Goal: Information Seeking & Learning: Get advice/opinions

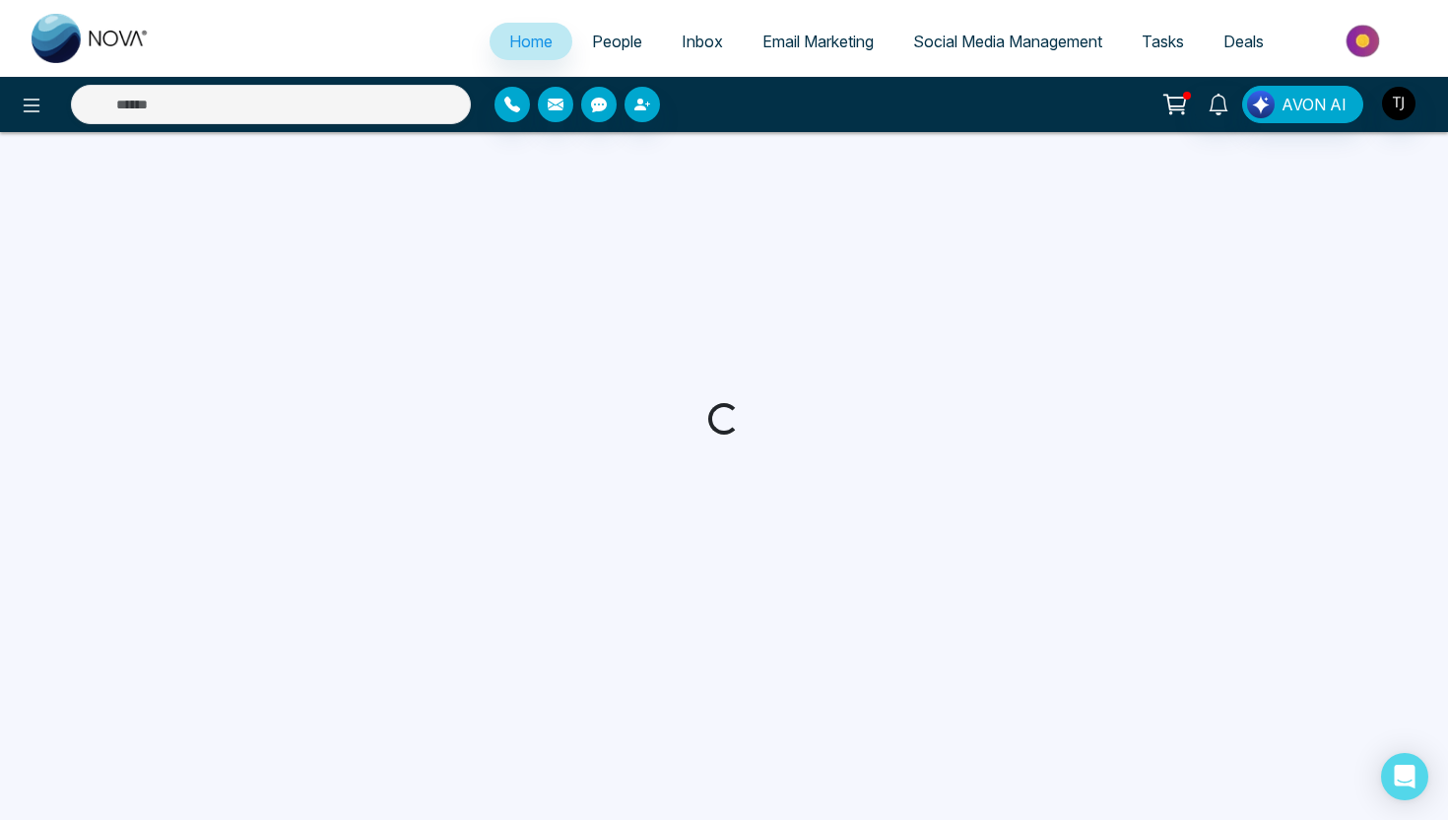
select select "*"
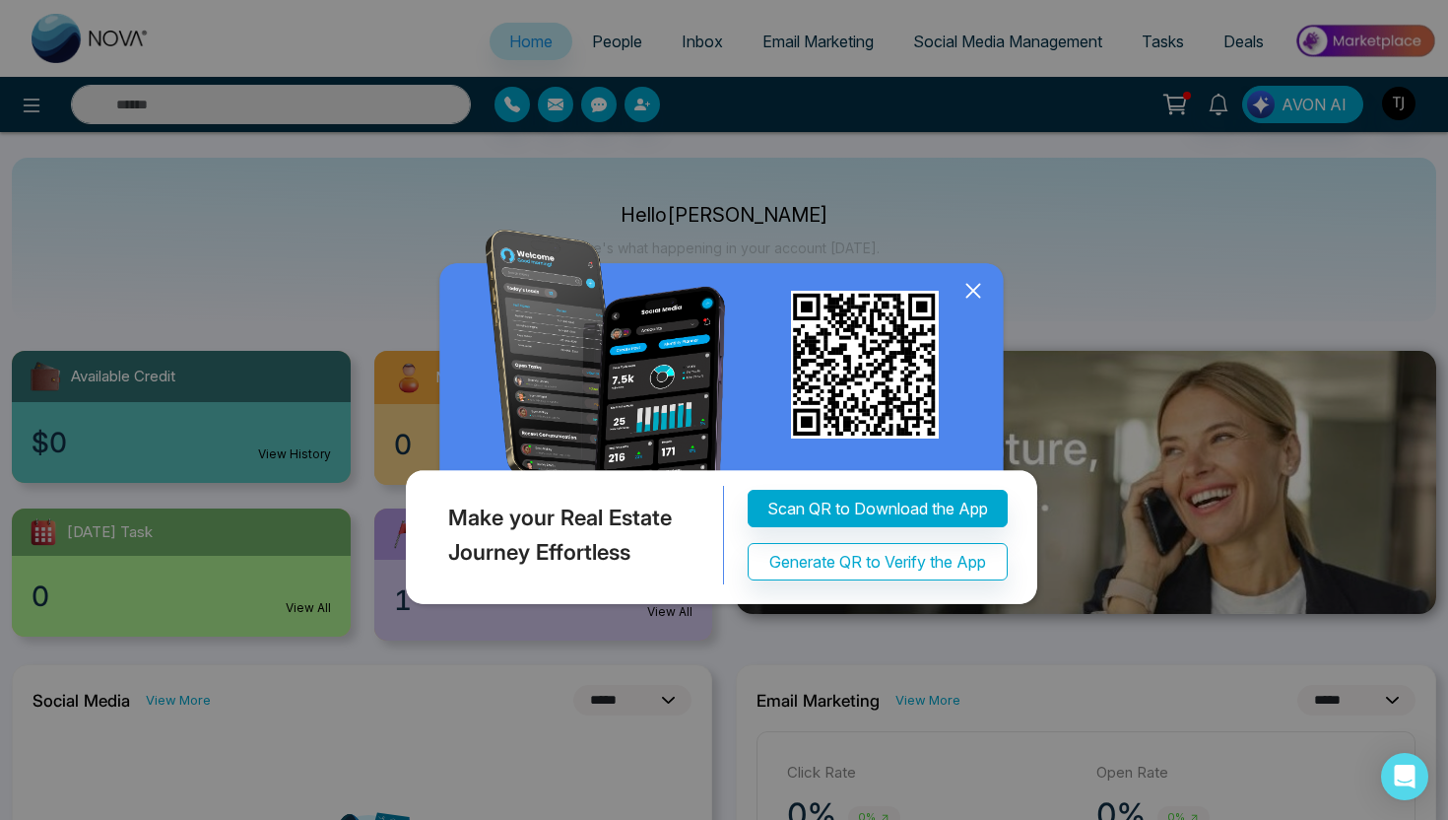
click at [973, 299] on icon at bounding box center [974, 291] width 30 height 30
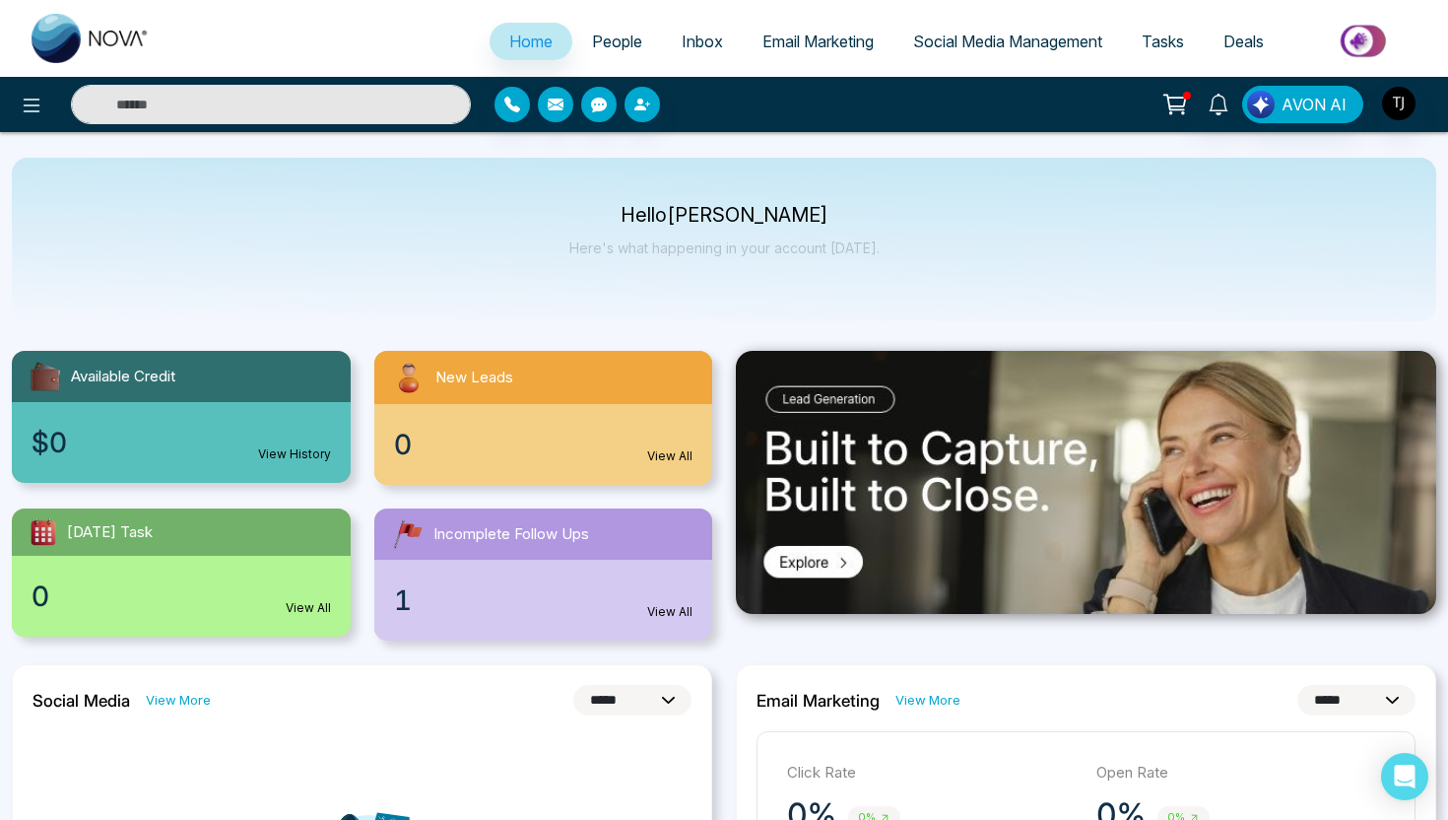
click at [807, 44] on span "Email Marketing" at bounding box center [818, 42] width 111 height 20
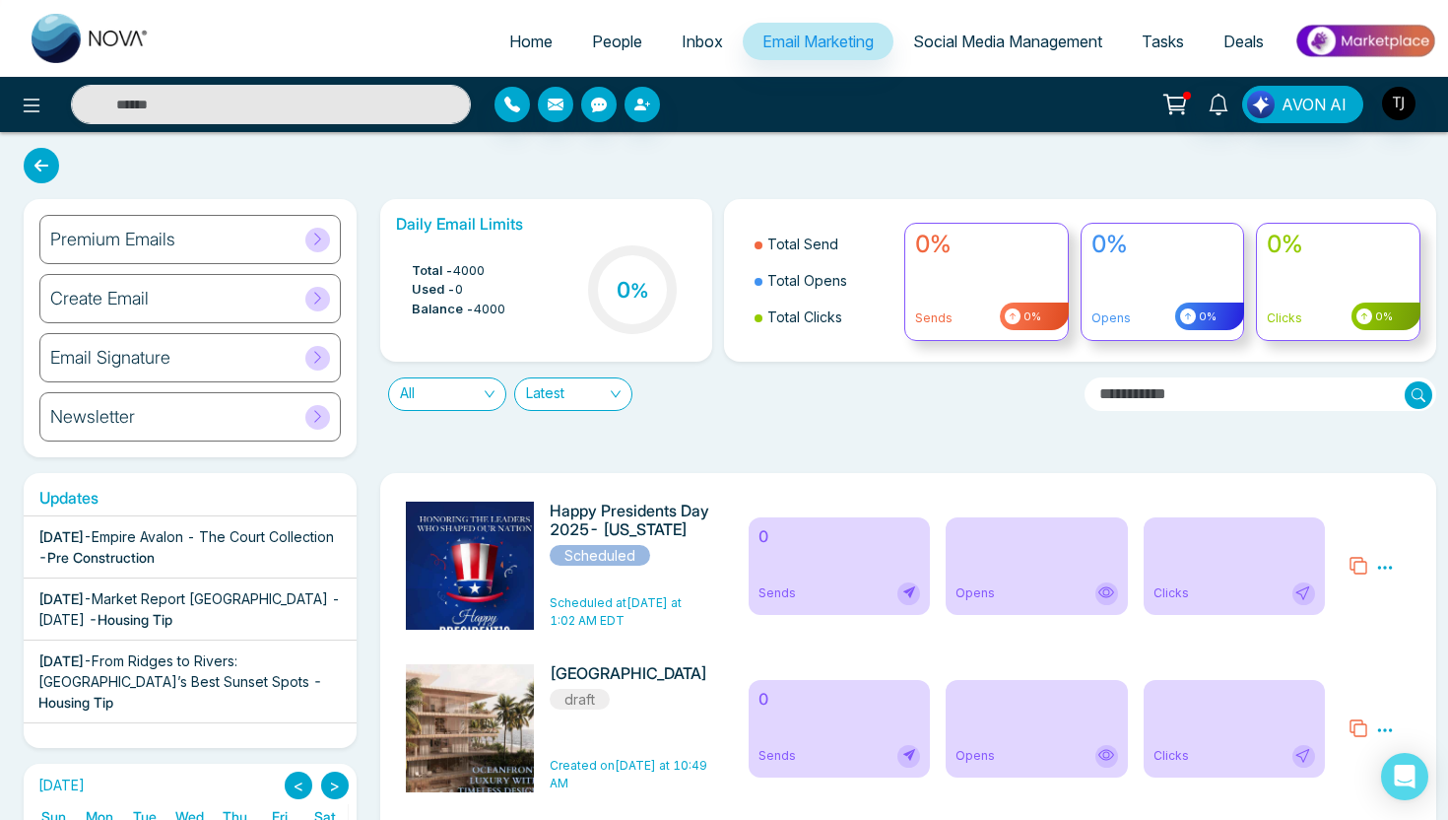
click at [180, 299] on div "Create Email" at bounding box center [189, 298] width 301 height 49
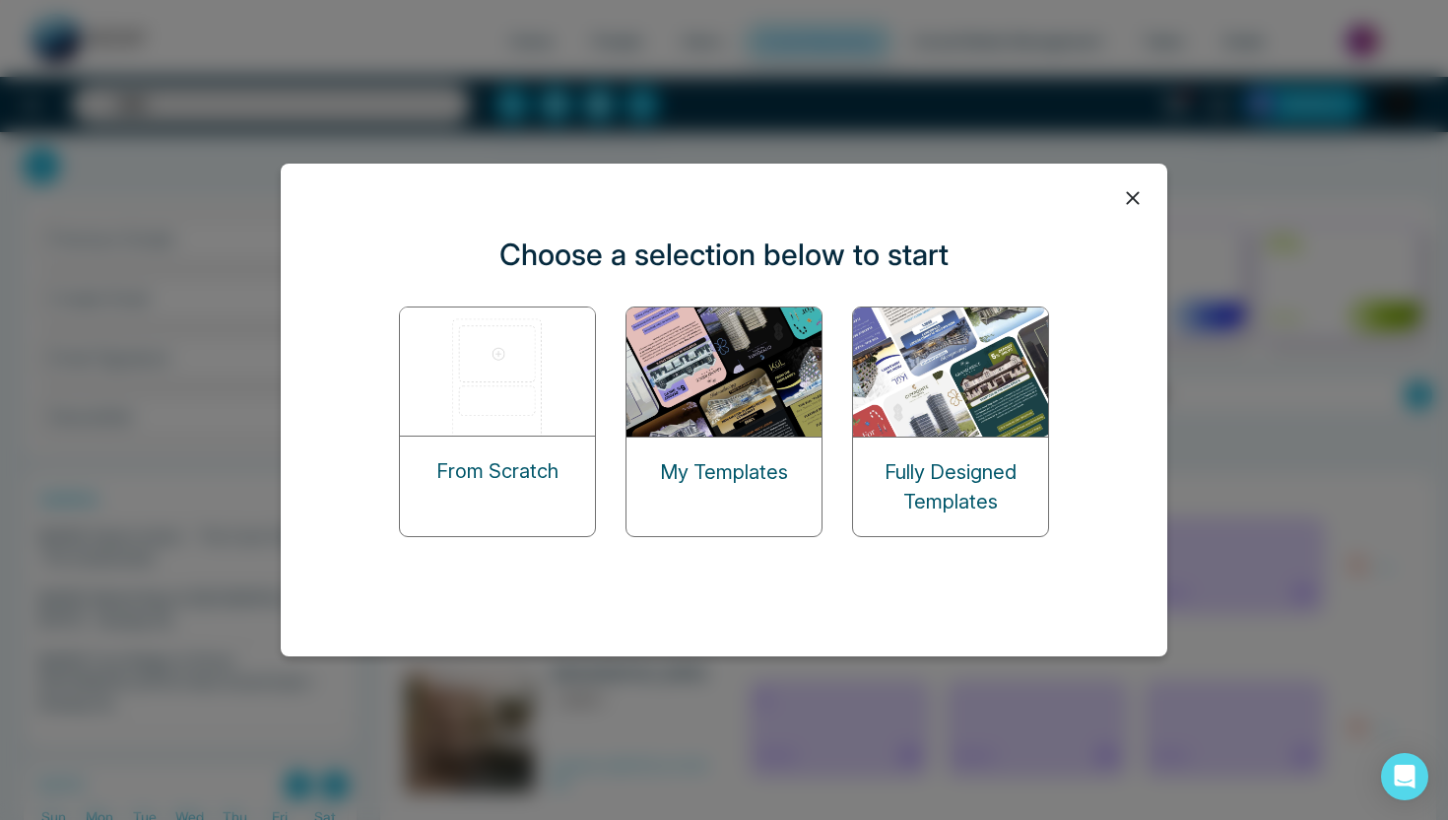
click at [469, 377] on img at bounding box center [498, 371] width 197 height 128
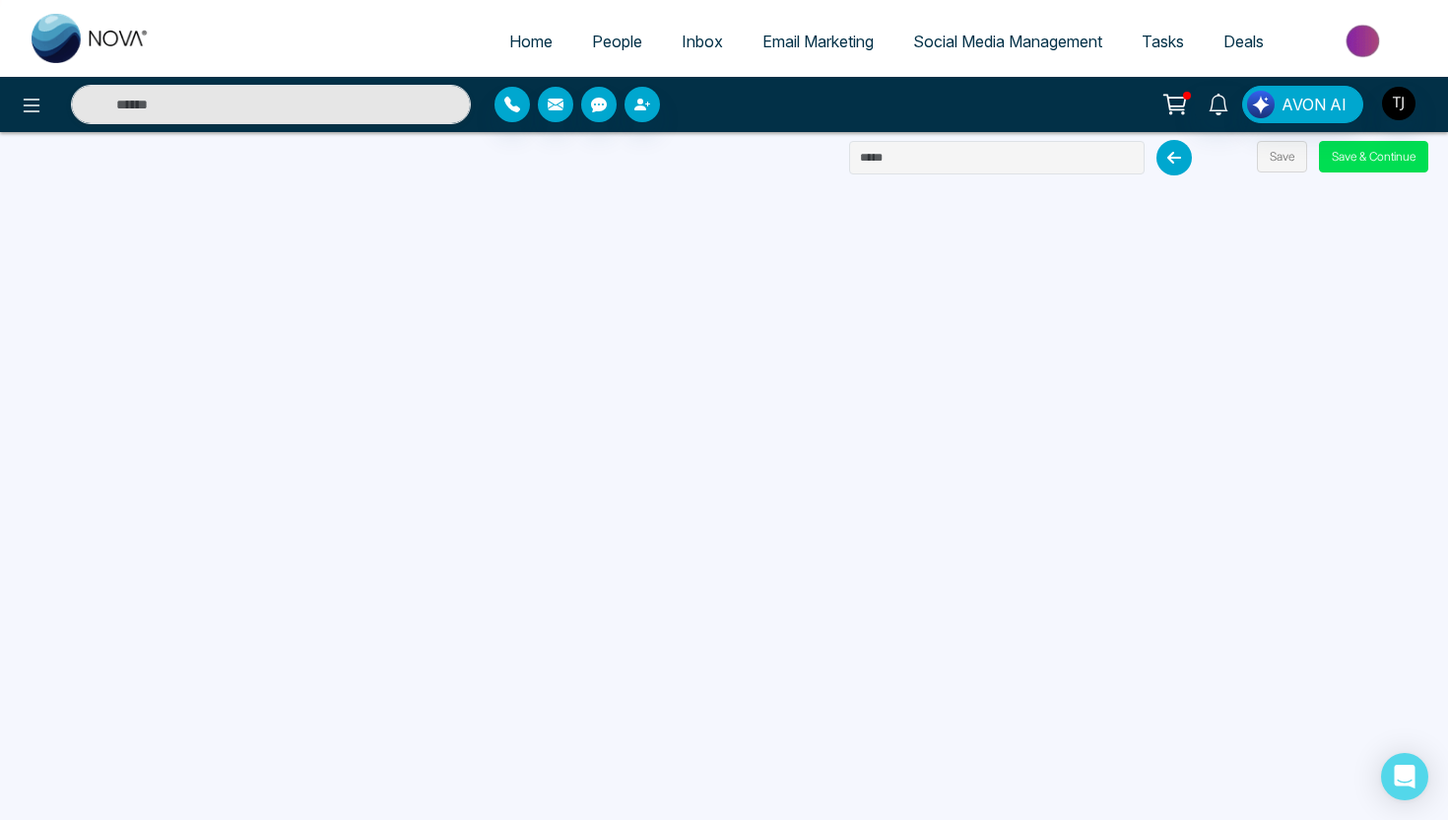
click at [764, 47] on span "Email Marketing" at bounding box center [818, 42] width 111 height 20
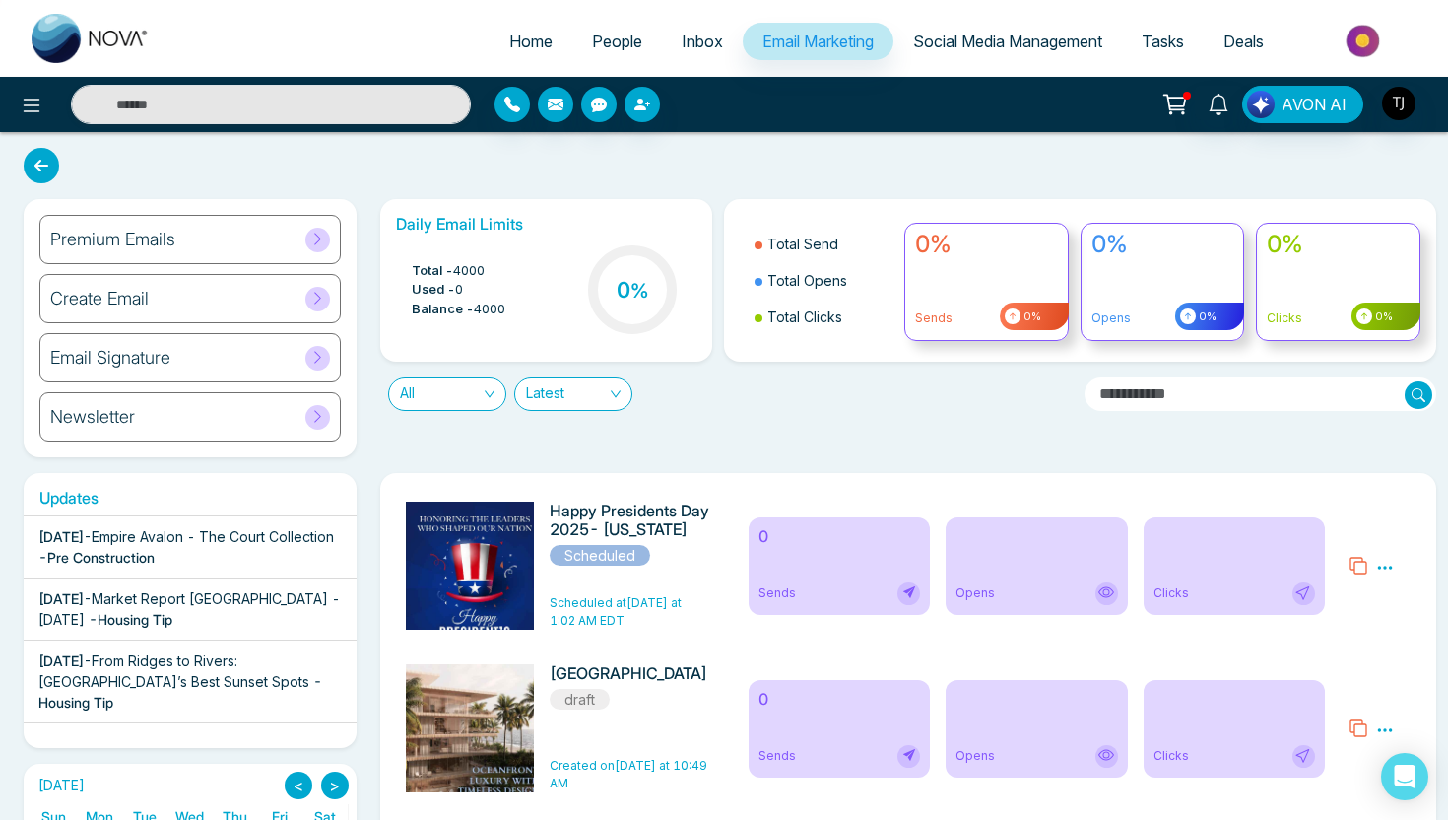
click at [124, 240] on h6 "Premium Emails" at bounding box center [112, 240] width 125 height 22
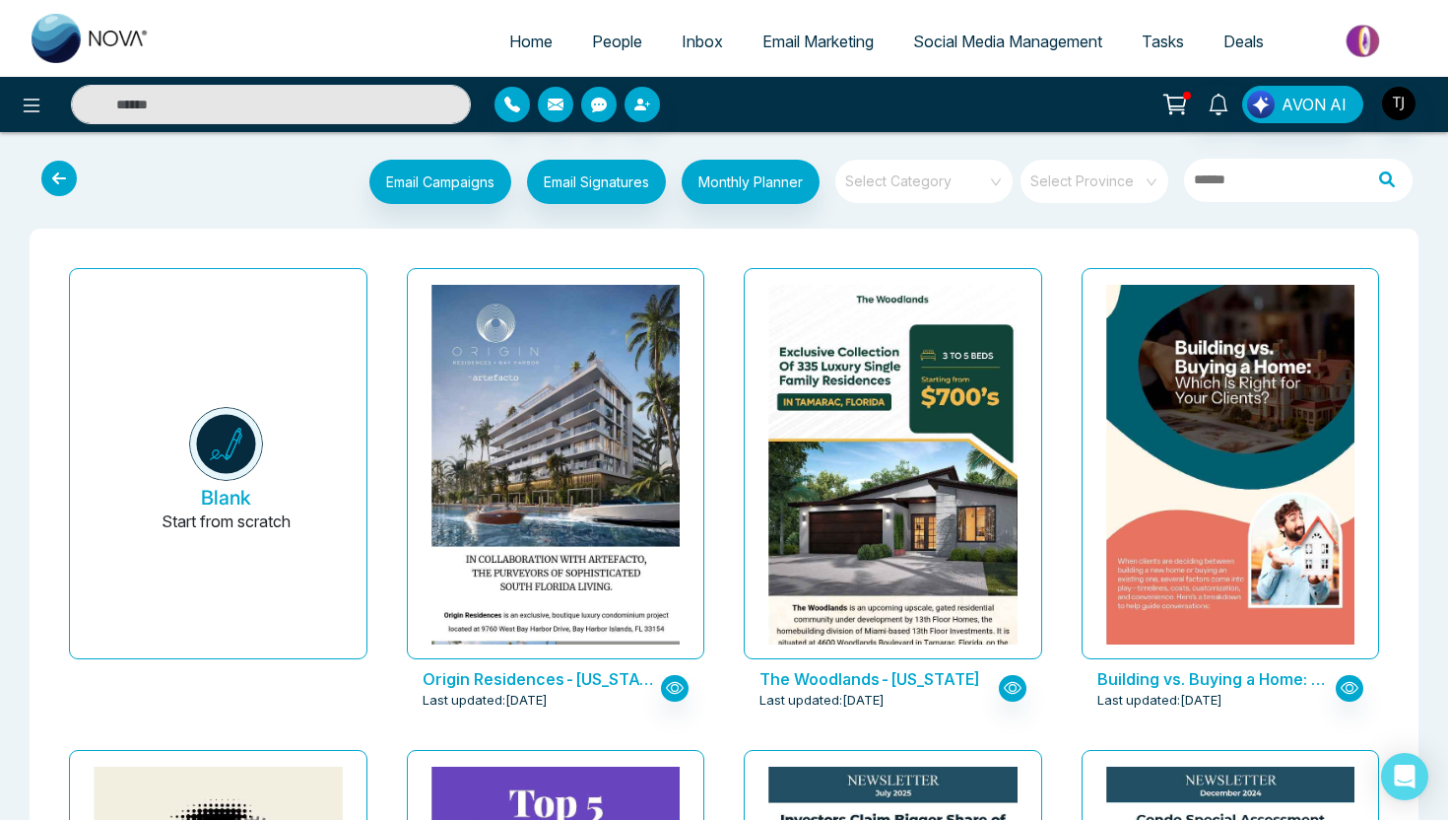
click at [929, 178] on input "search" at bounding box center [917, 175] width 142 height 30
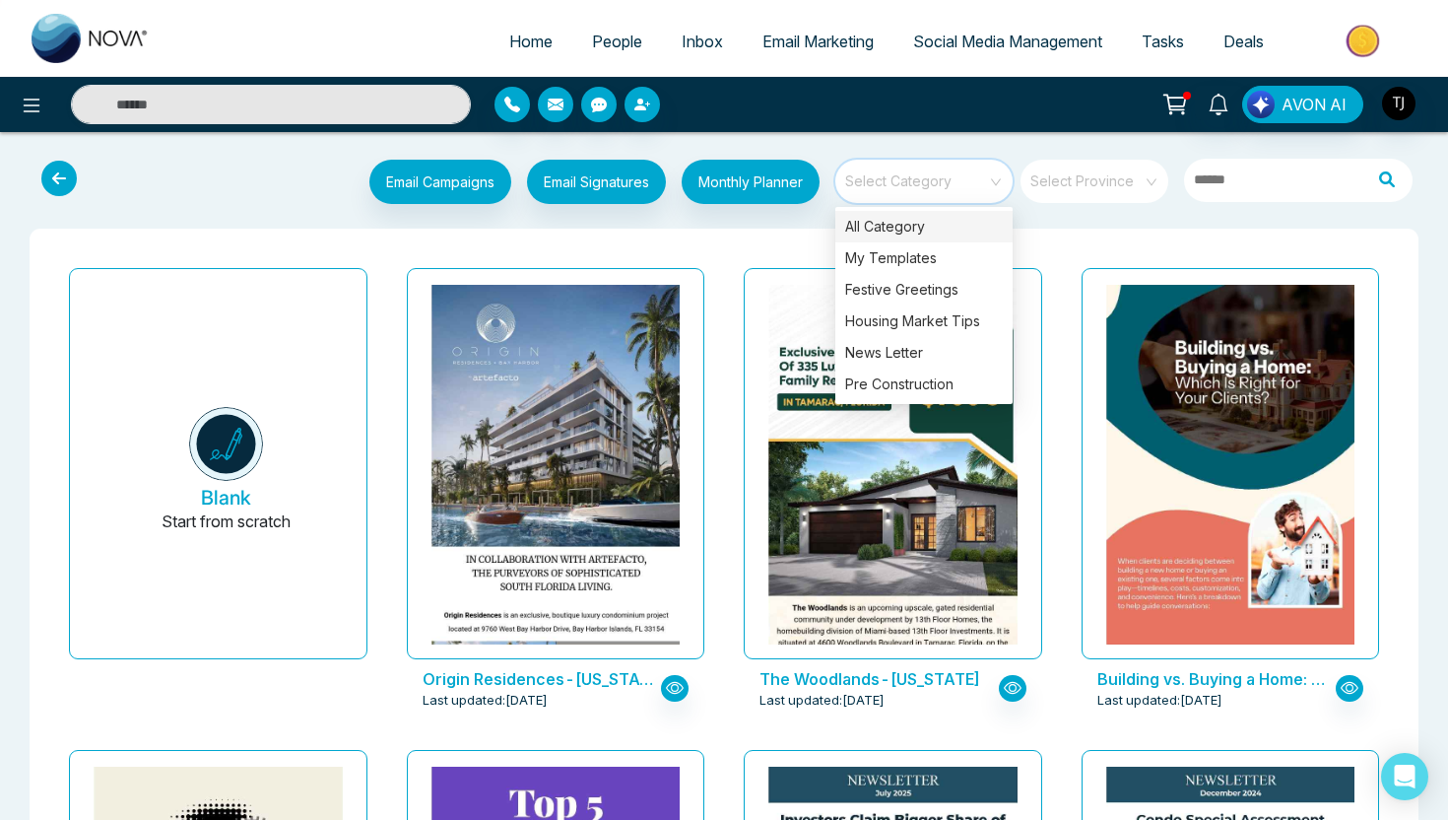
click at [717, 282] on div "Origin Residences-[US_STATE] Last updated: [DATE]" at bounding box center [556, 501] width 338 height 482
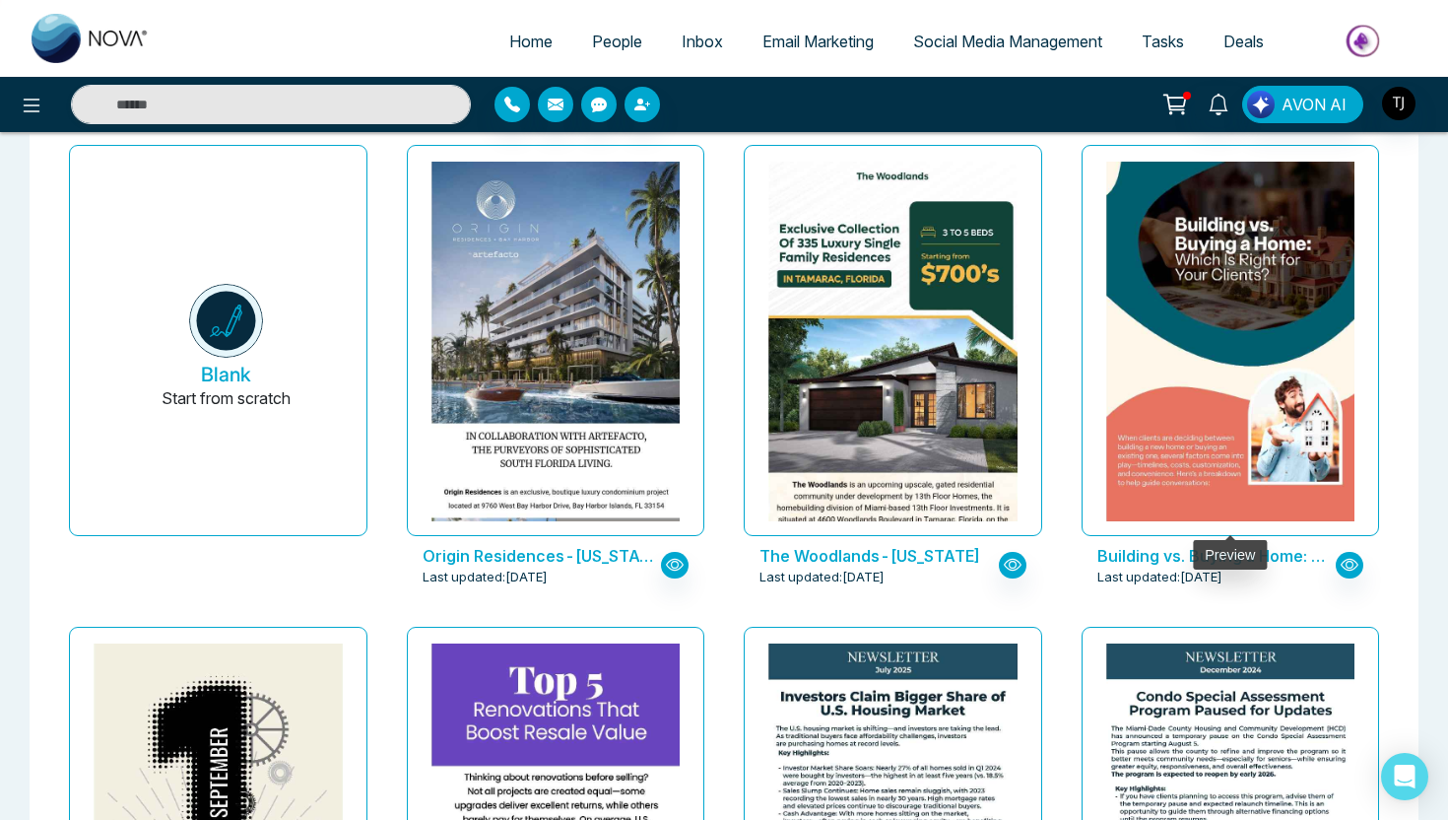
scroll to position [113, 0]
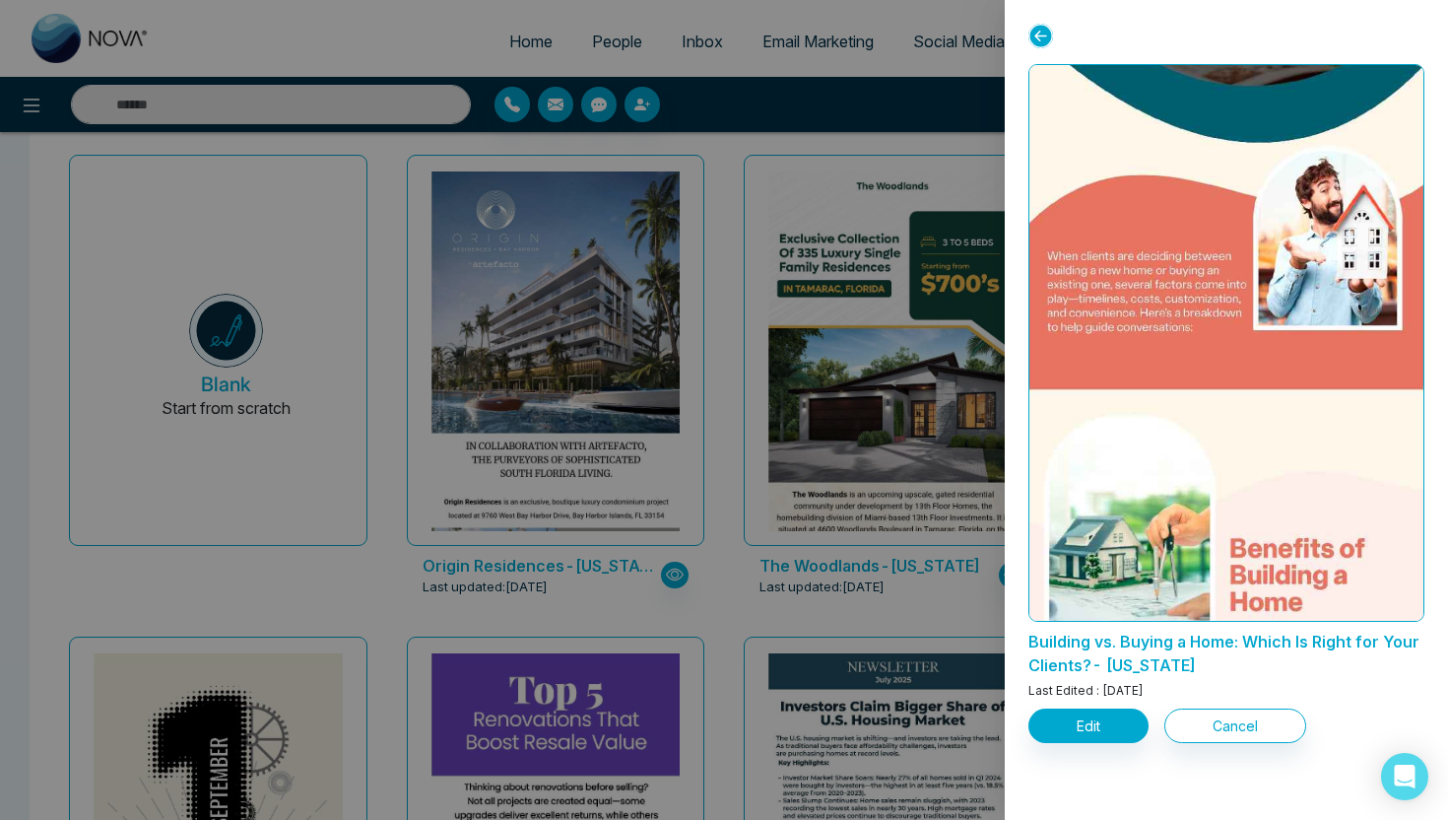
scroll to position [386, 0]
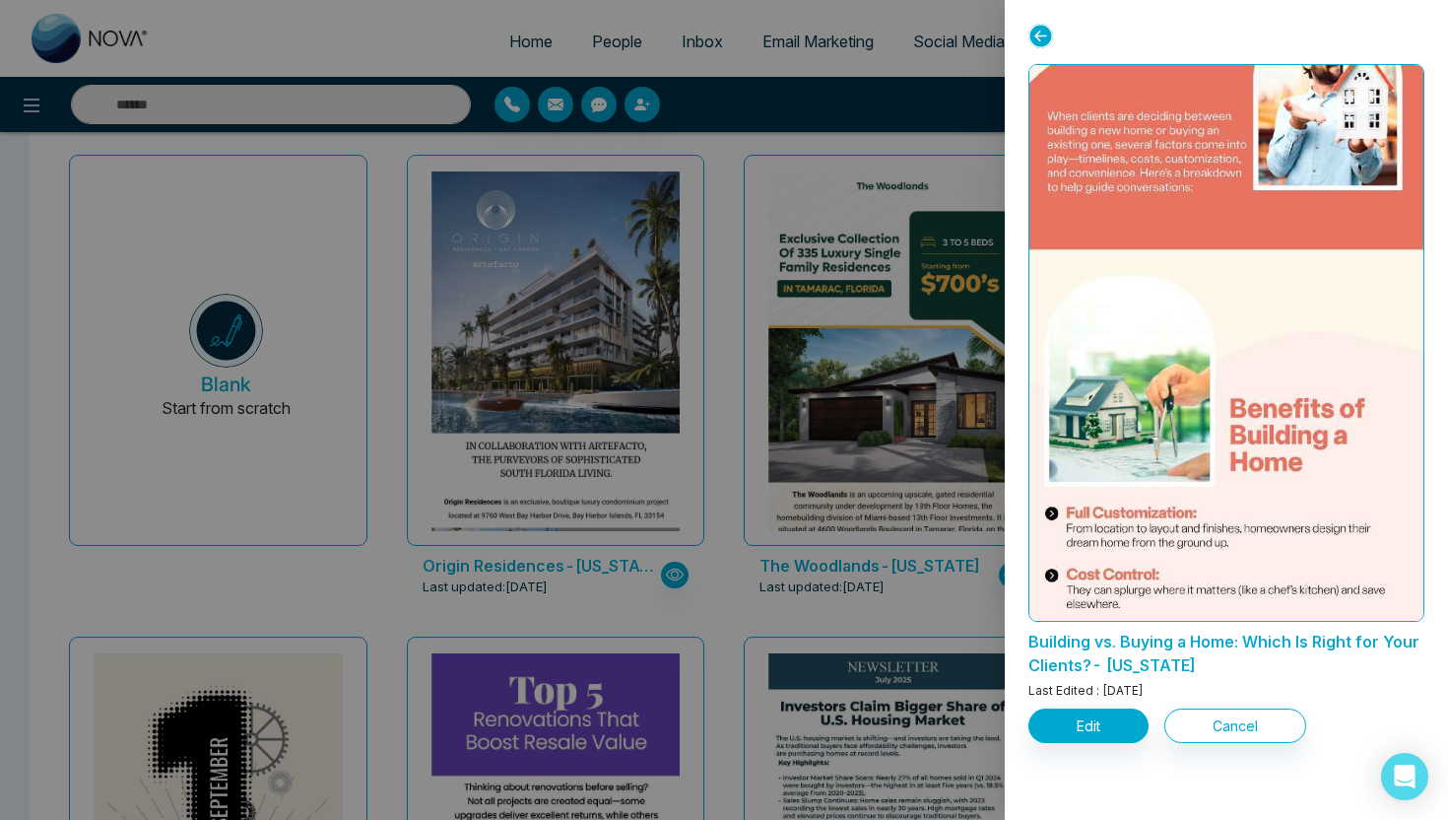
click at [749, 544] on div at bounding box center [724, 410] width 1448 height 820
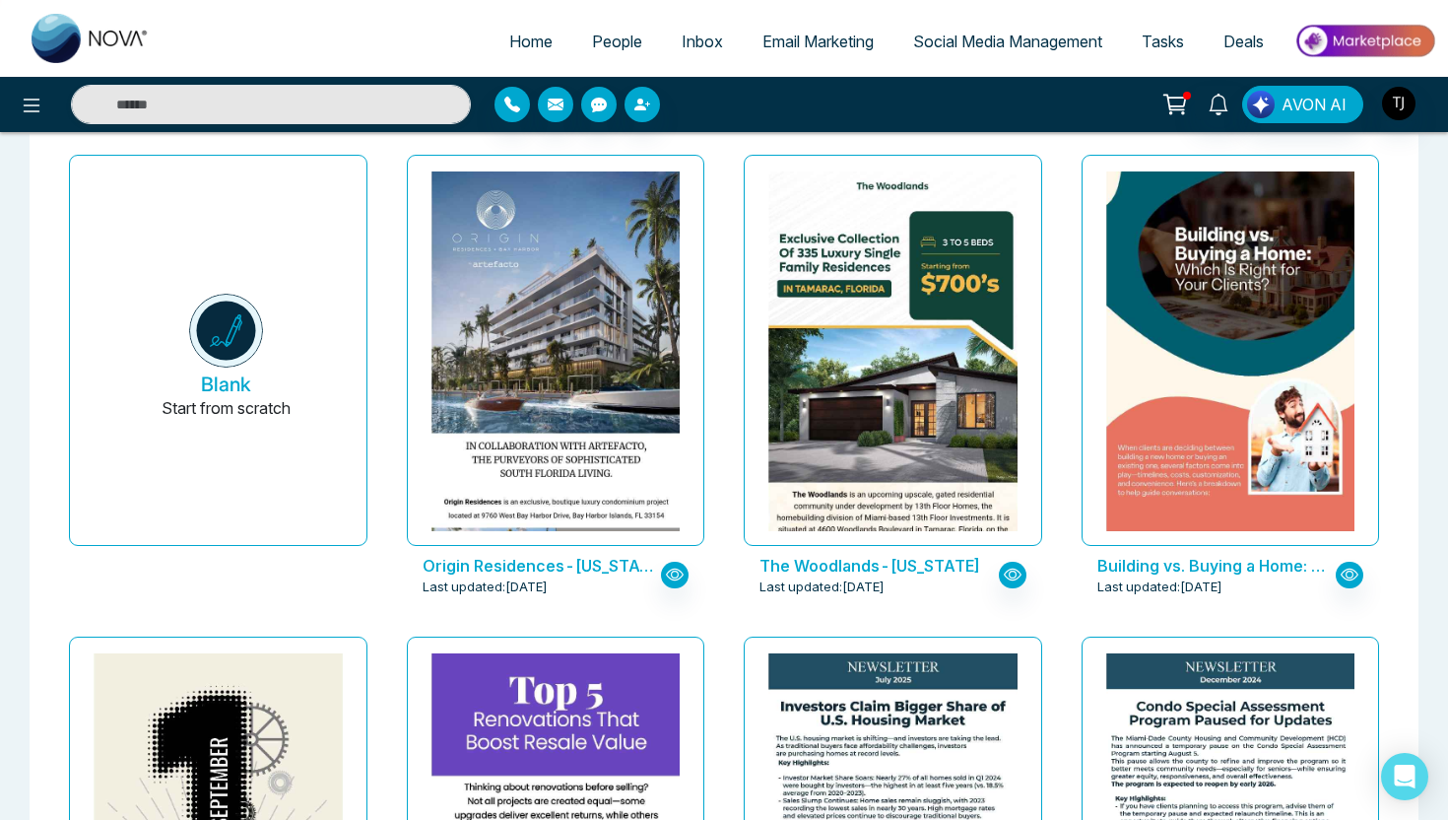
scroll to position [287, 0]
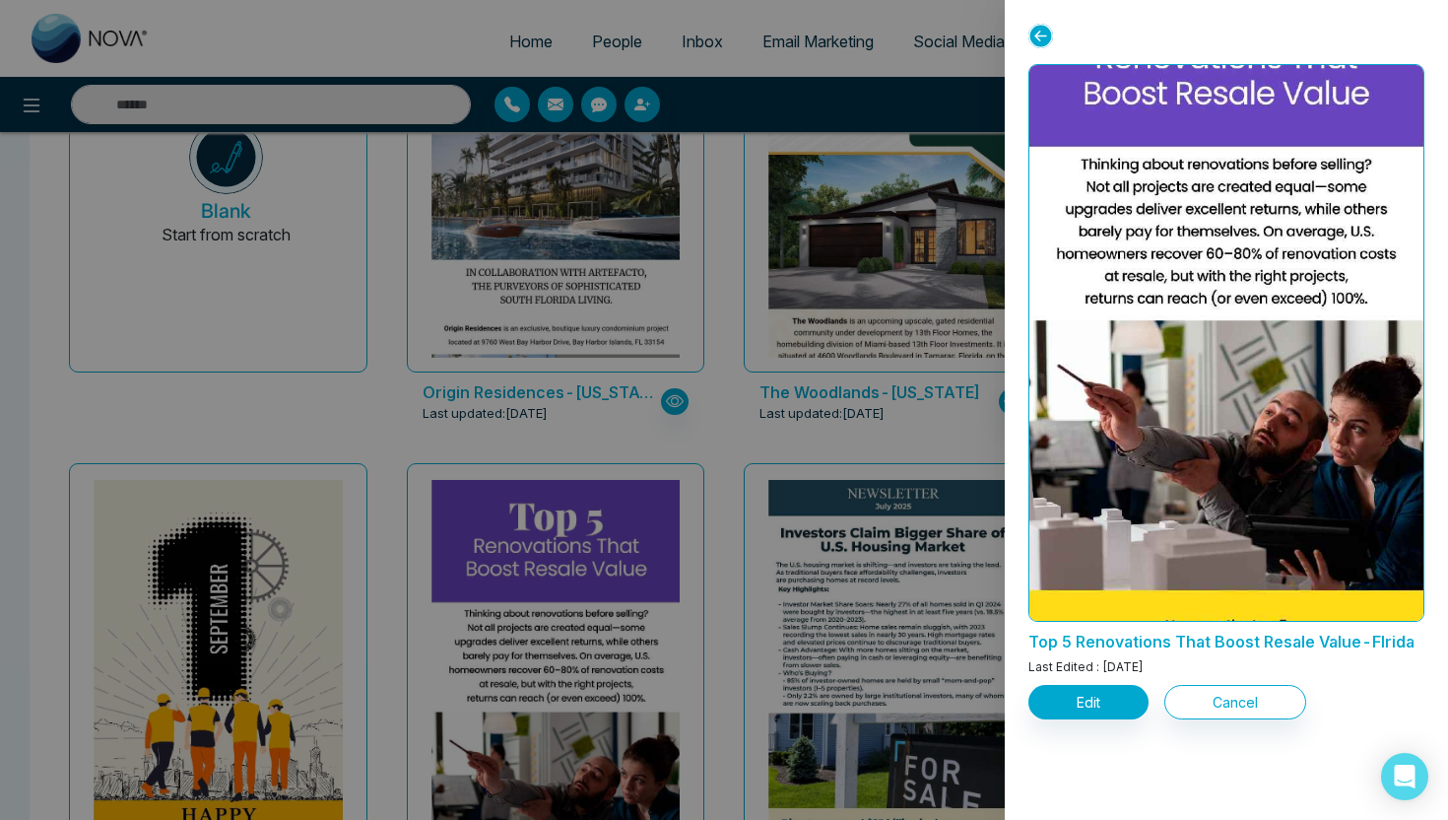
scroll to position [0, 0]
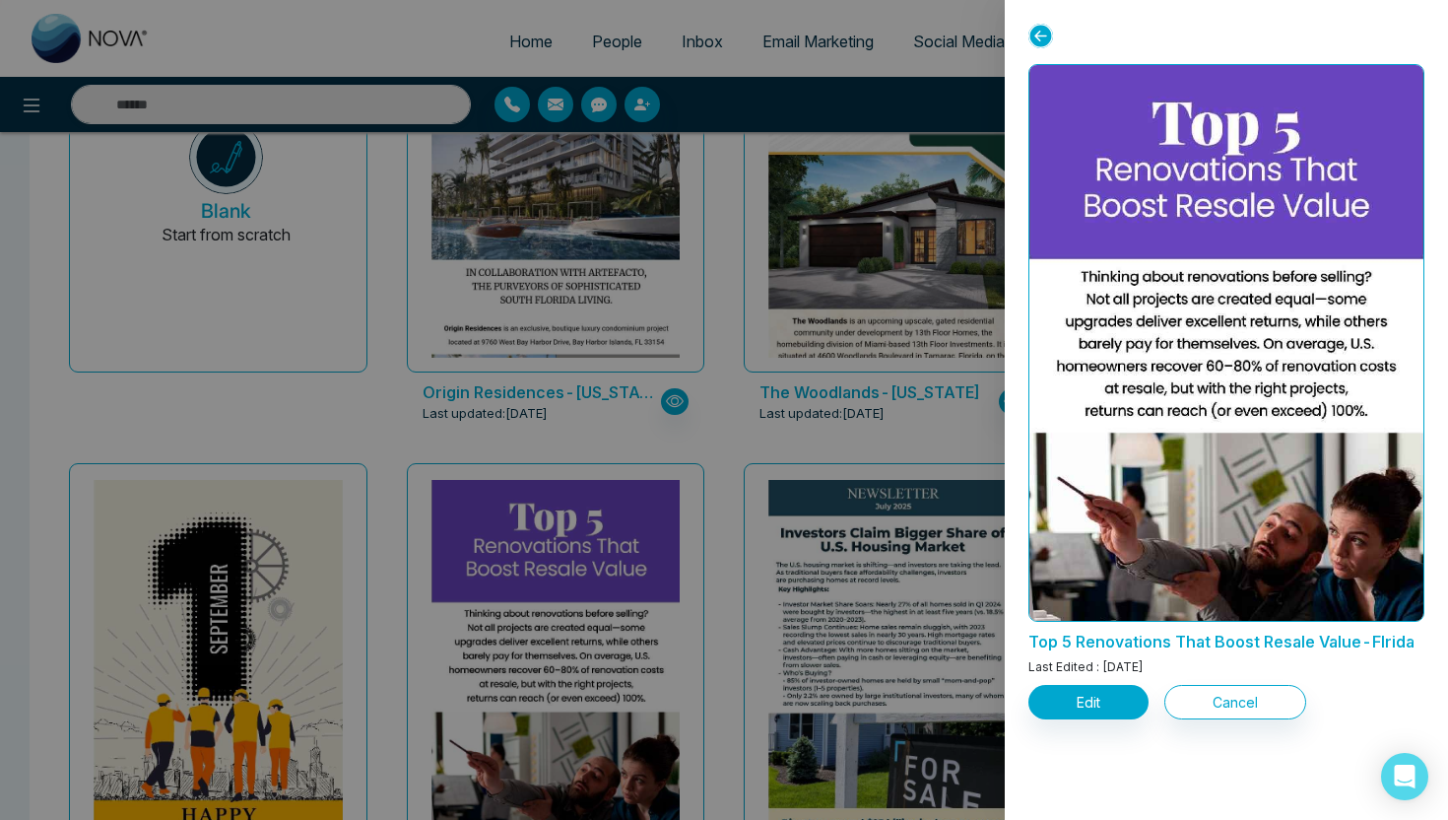
click at [914, 395] on div at bounding box center [724, 410] width 1448 height 820
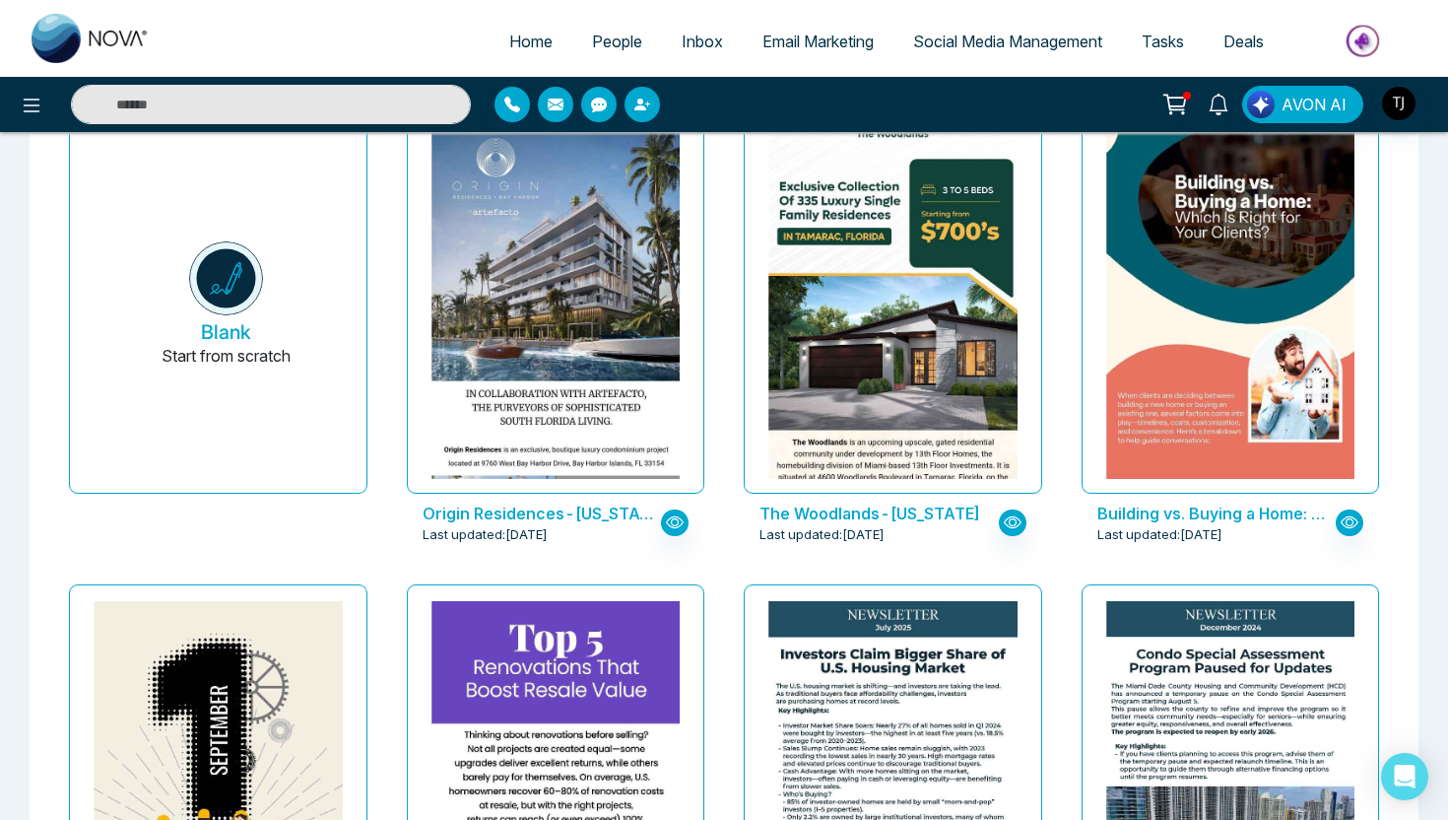
scroll to position [165, 0]
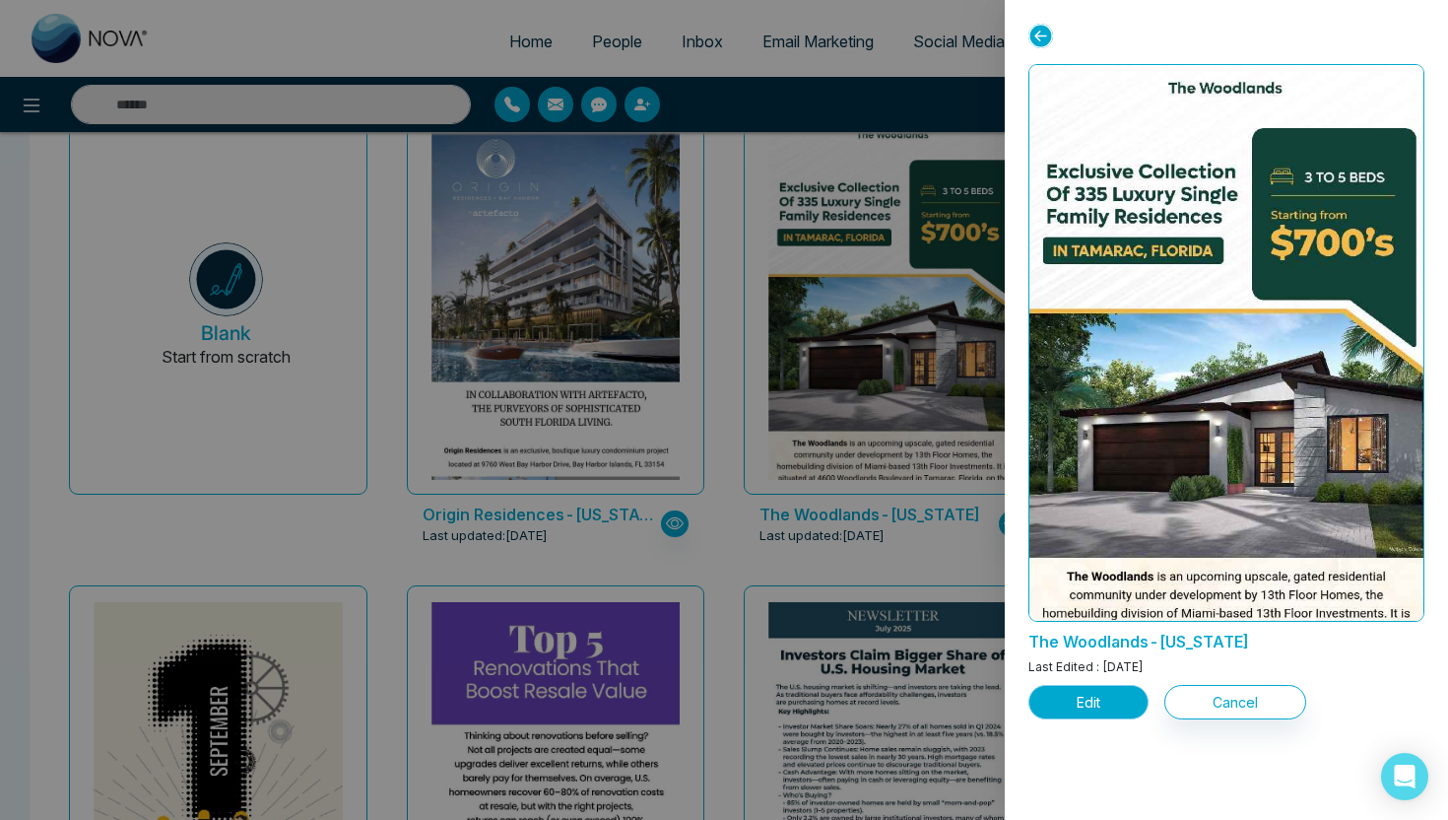
click at [1101, 708] on button "Edit" at bounding box center [1089, 702] width 120 height 34
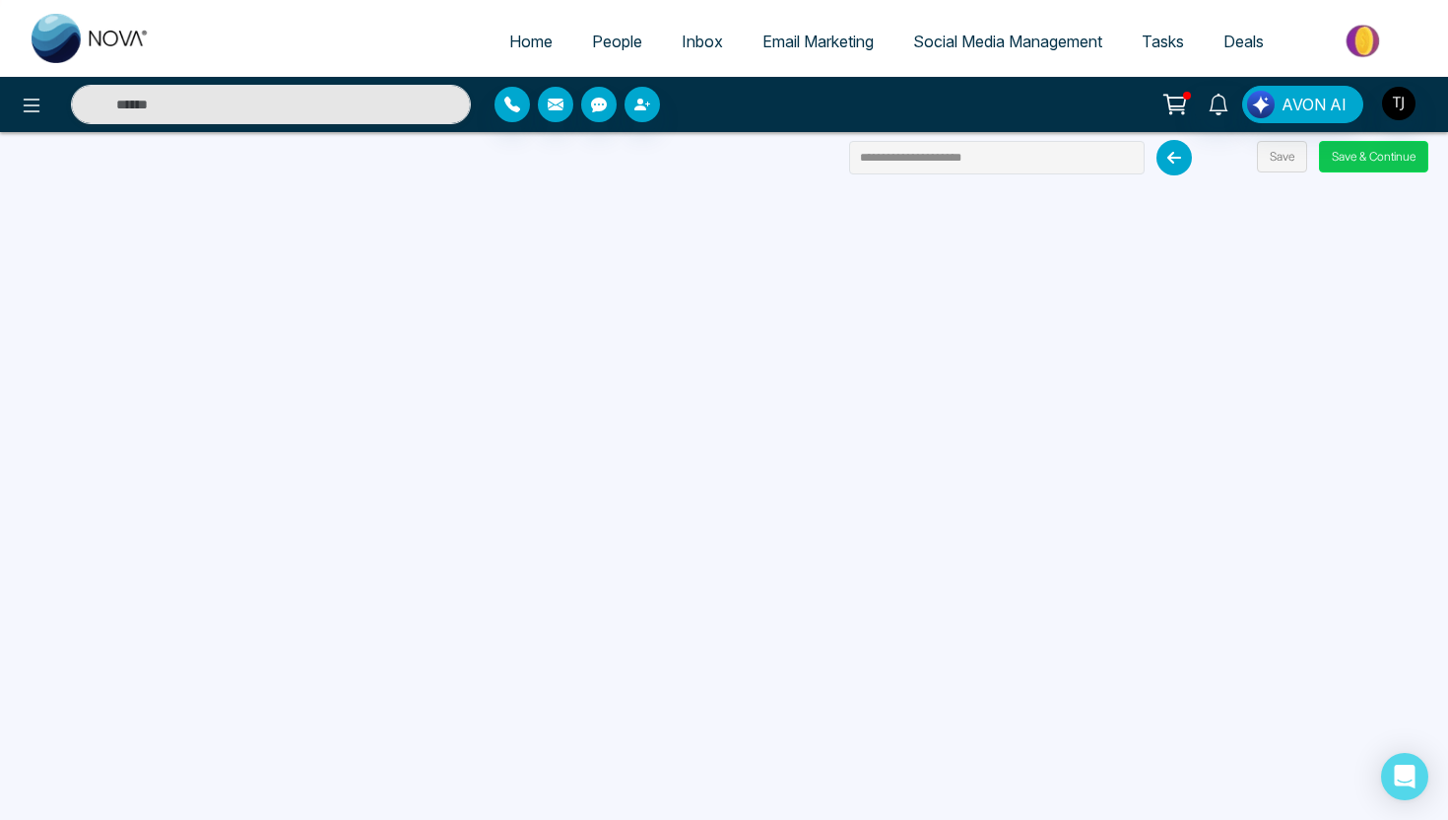
click at [1358, 164] on button "Save & Continue" at bounding box center [1373, 157] width 109 height 32
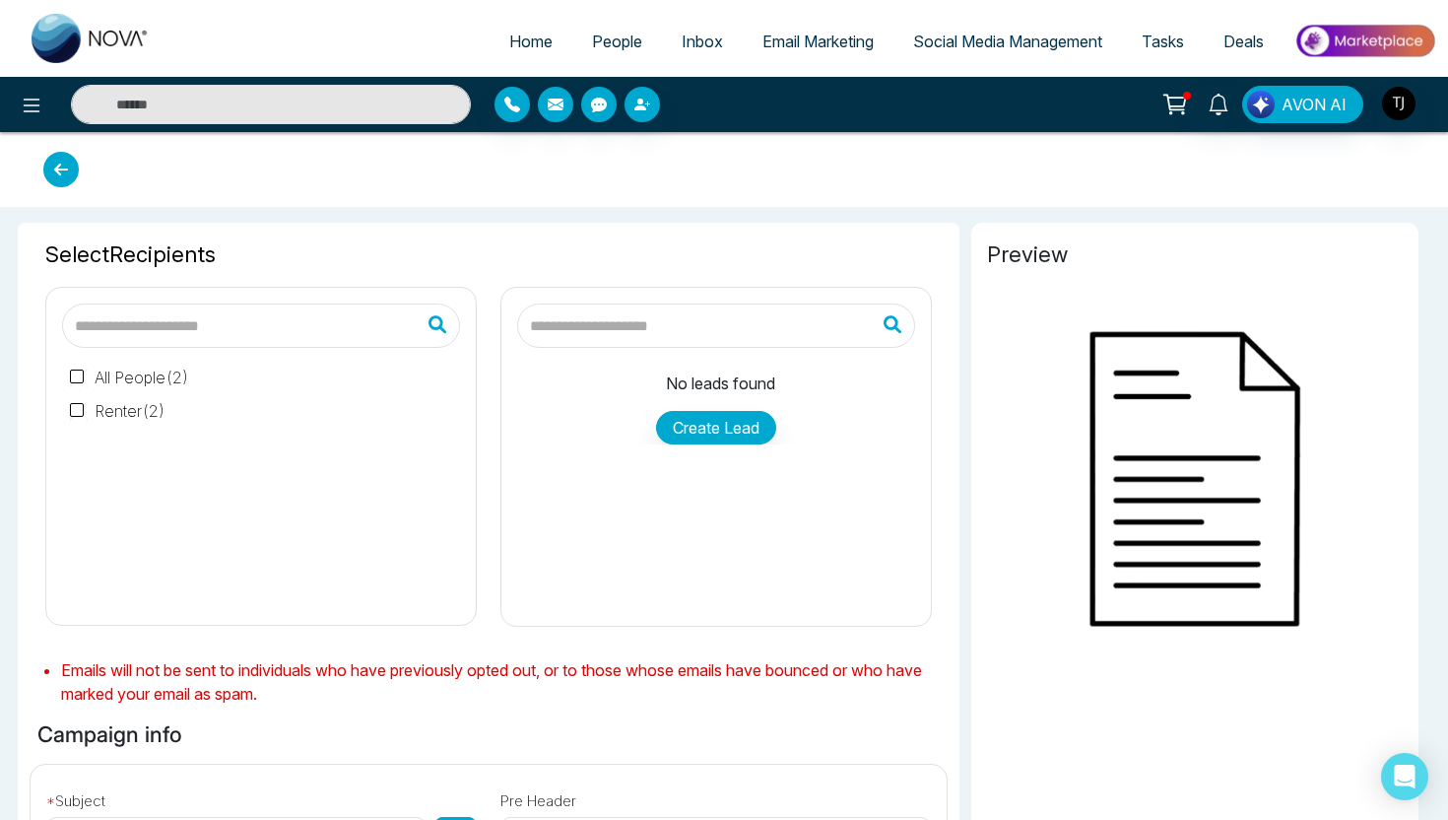
type input "**********"
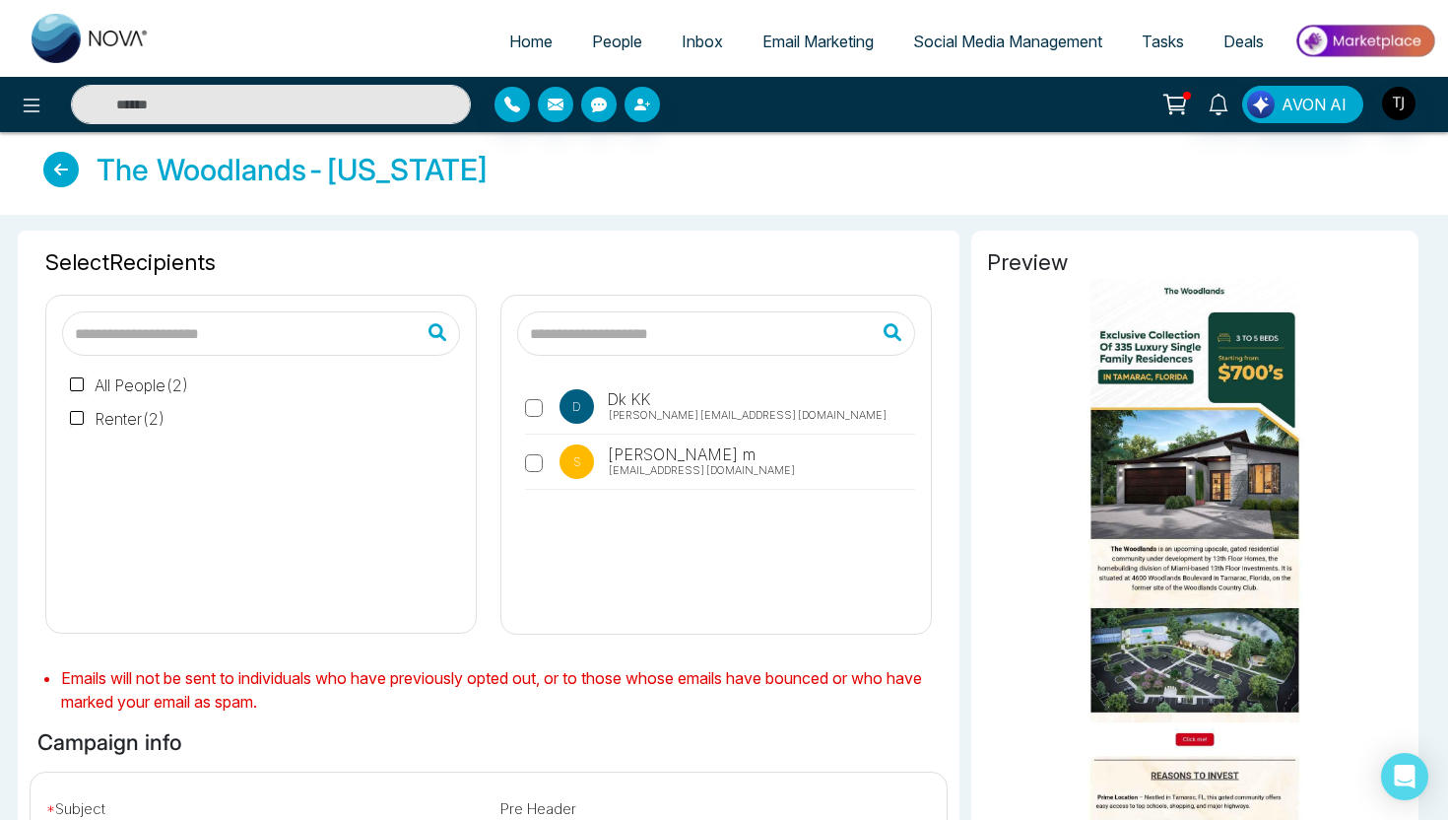
click at [995, 44] on span "Social Media Management" at bounding box center [1007, 42] width 189 height 20
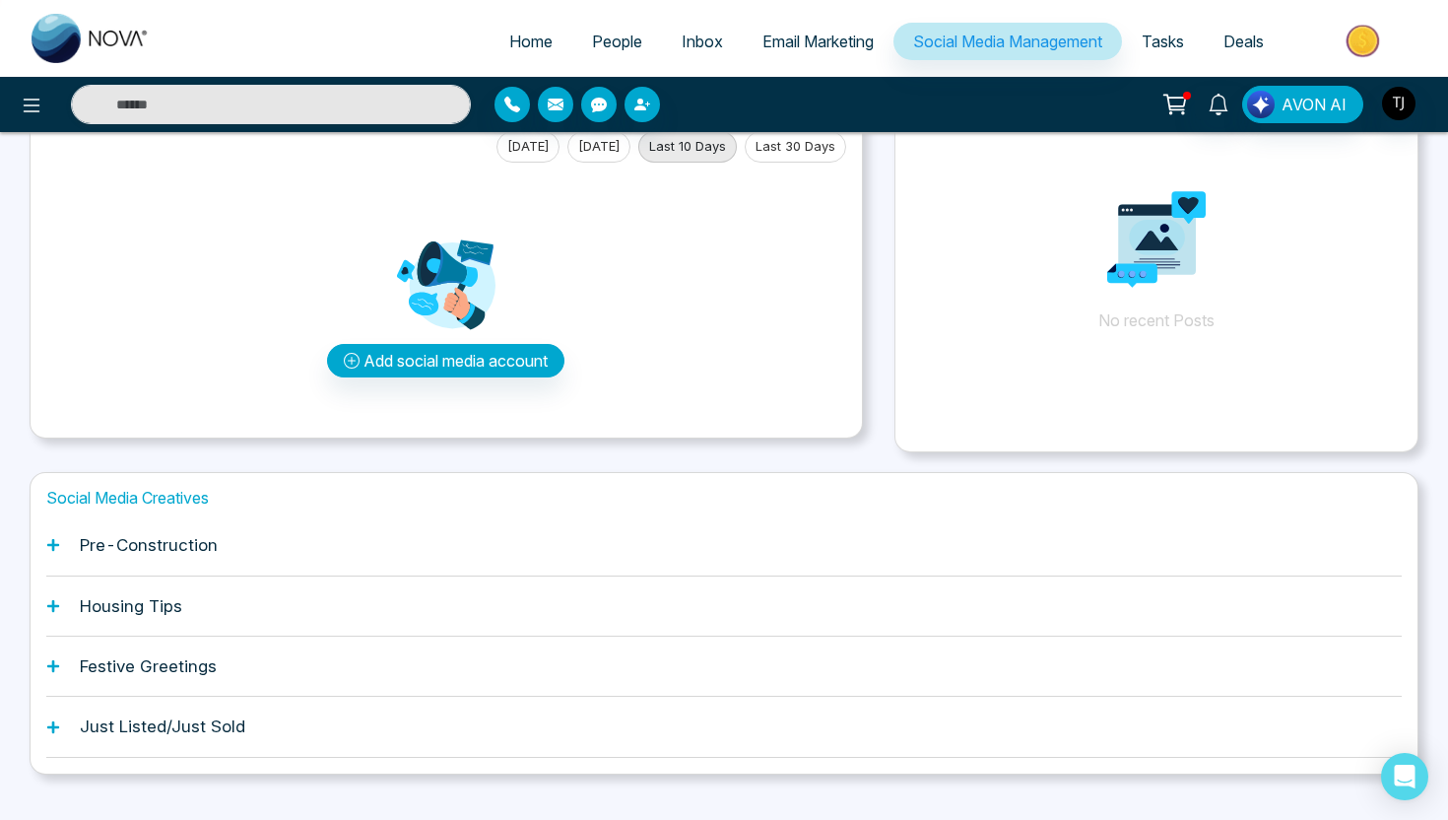
scroll to position [147, 0]
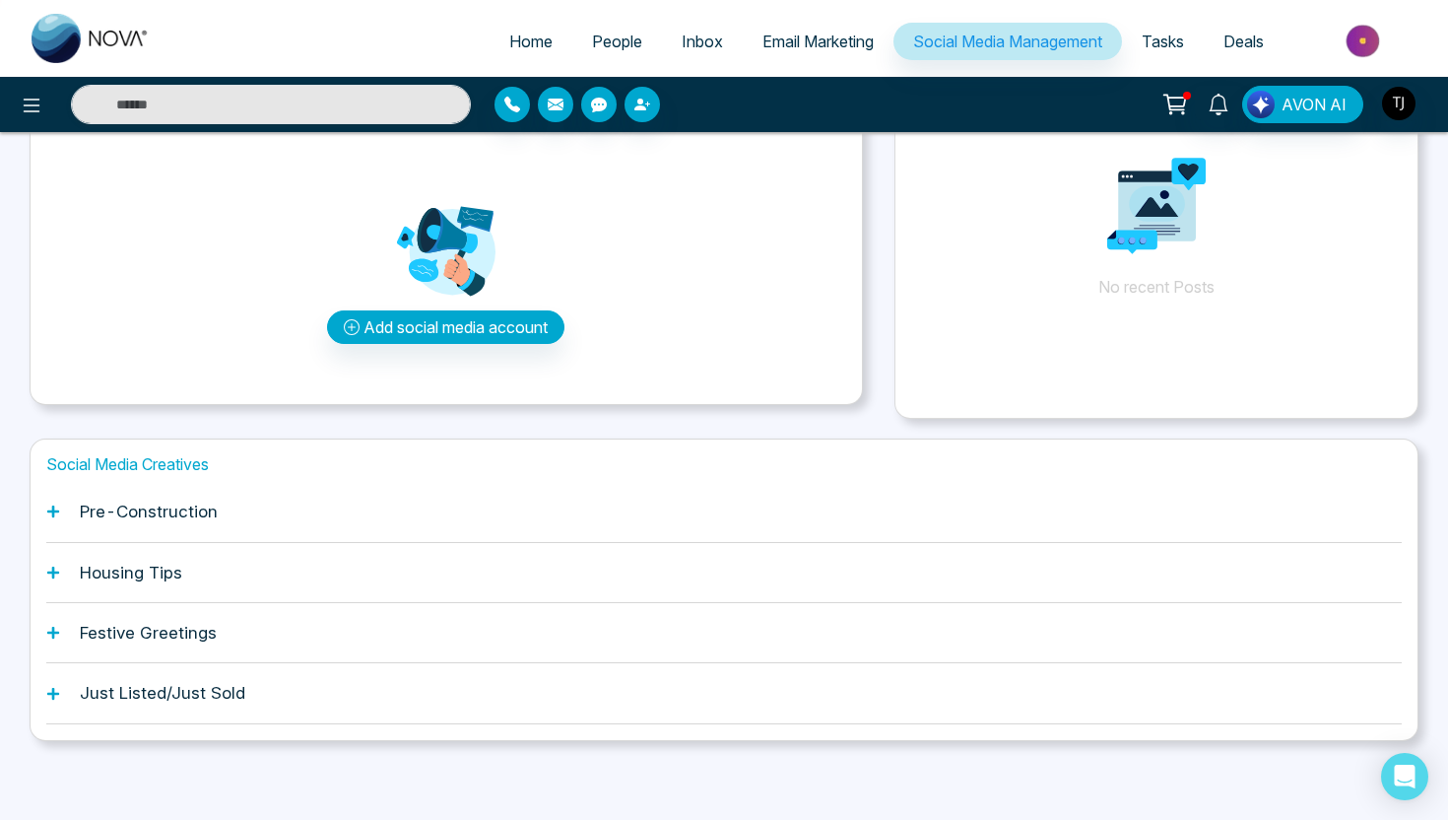
click at [167, 583] on div "Housing Tips" at bounding box center [724, 573] width 1356 height 60
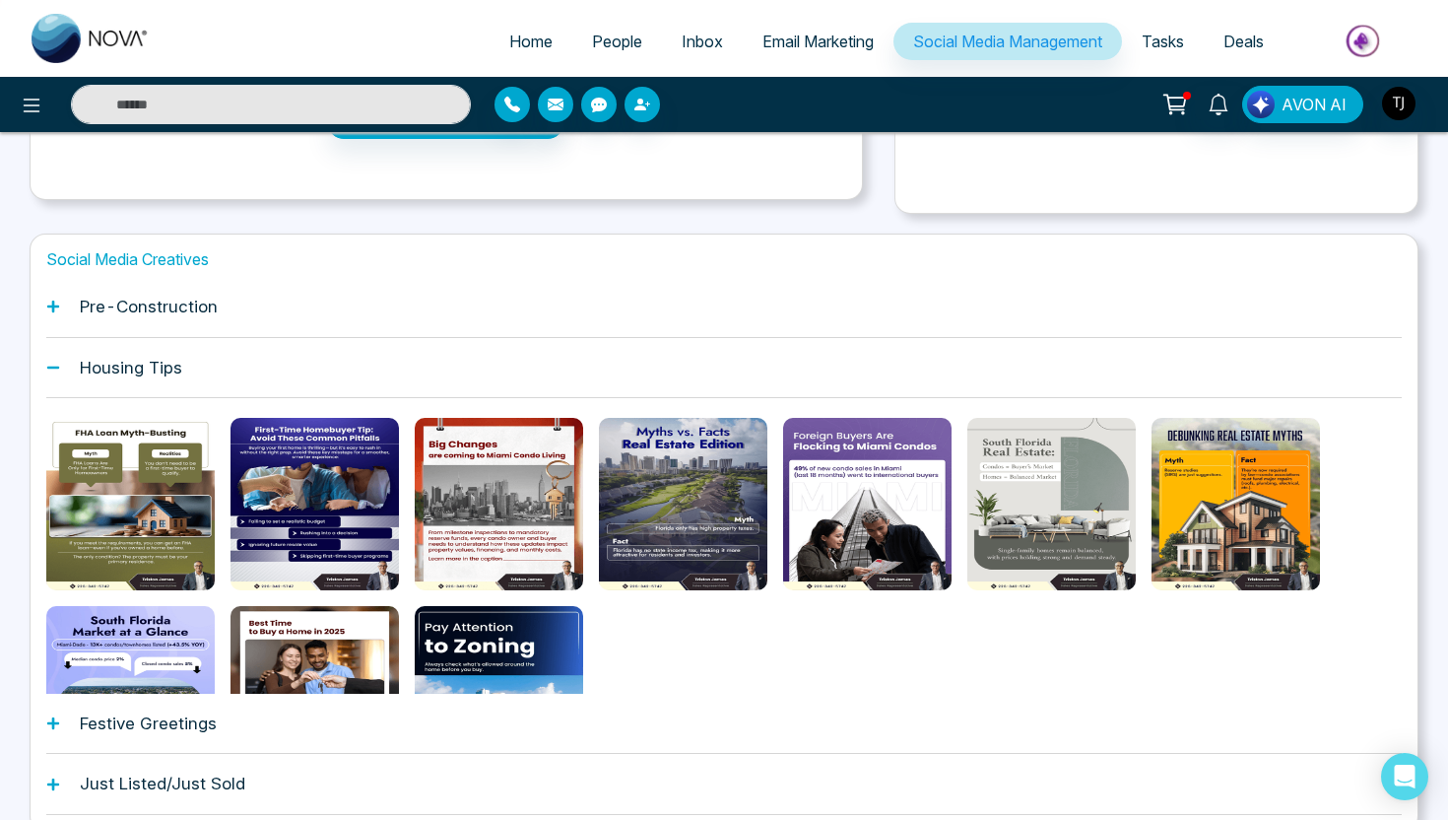
scroll to position [358, 0]
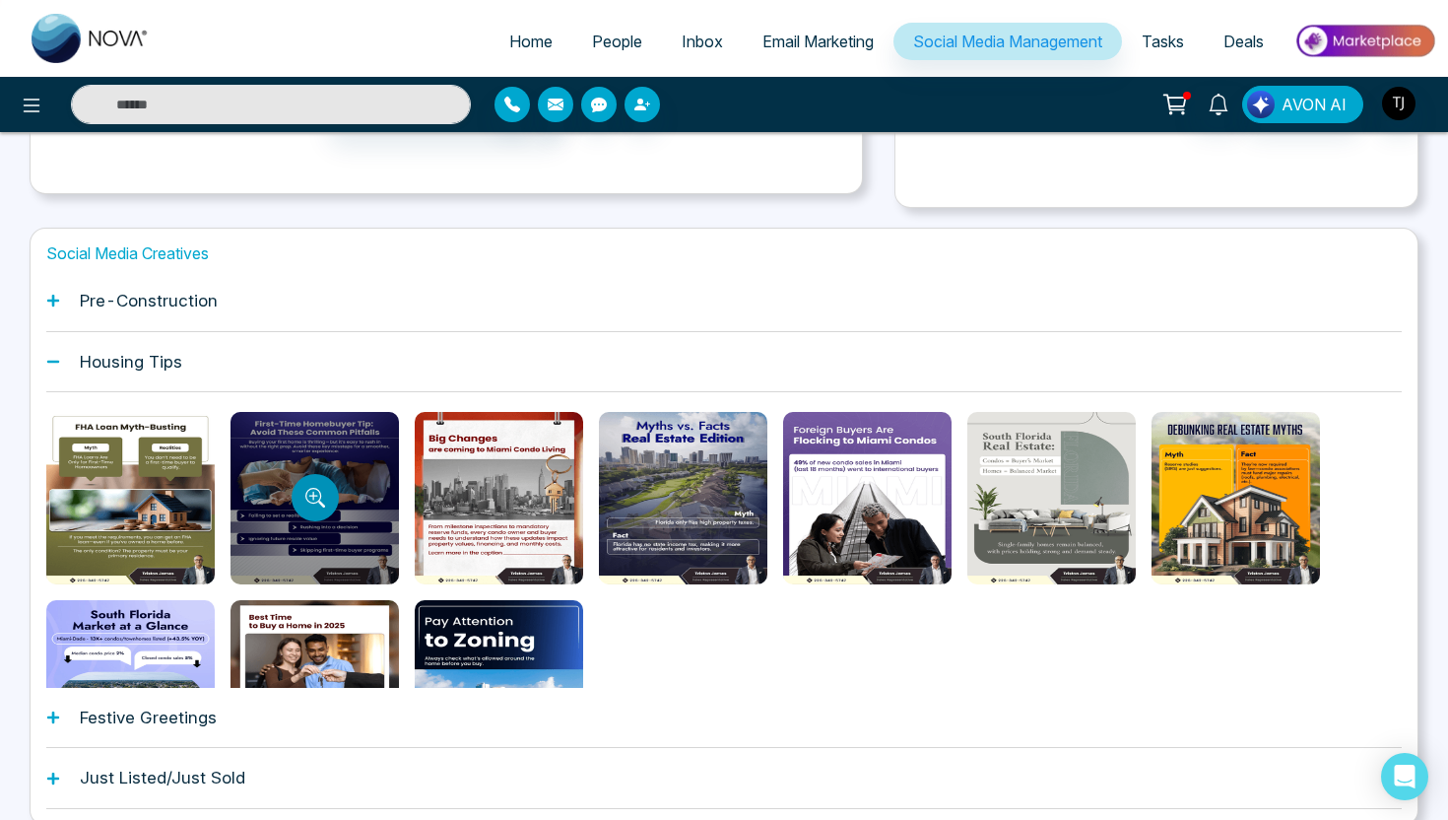
click at [314, 496] on icon "Preview template" at bounding box center [312, 496] width 9 height 9
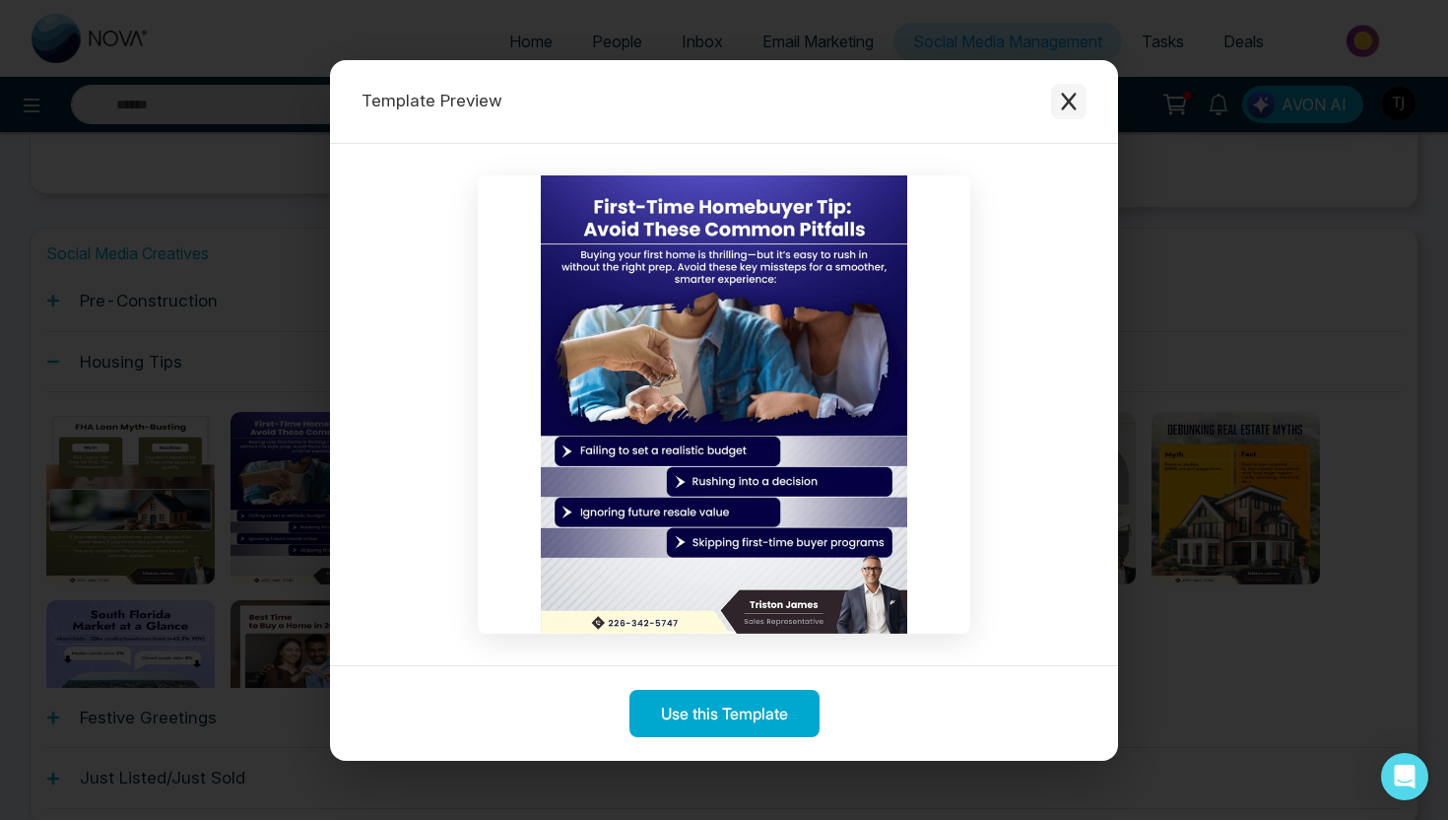
click at [1075, 94] on icon "Close modal" at bounding box center [1068, 102] width 15 height 18
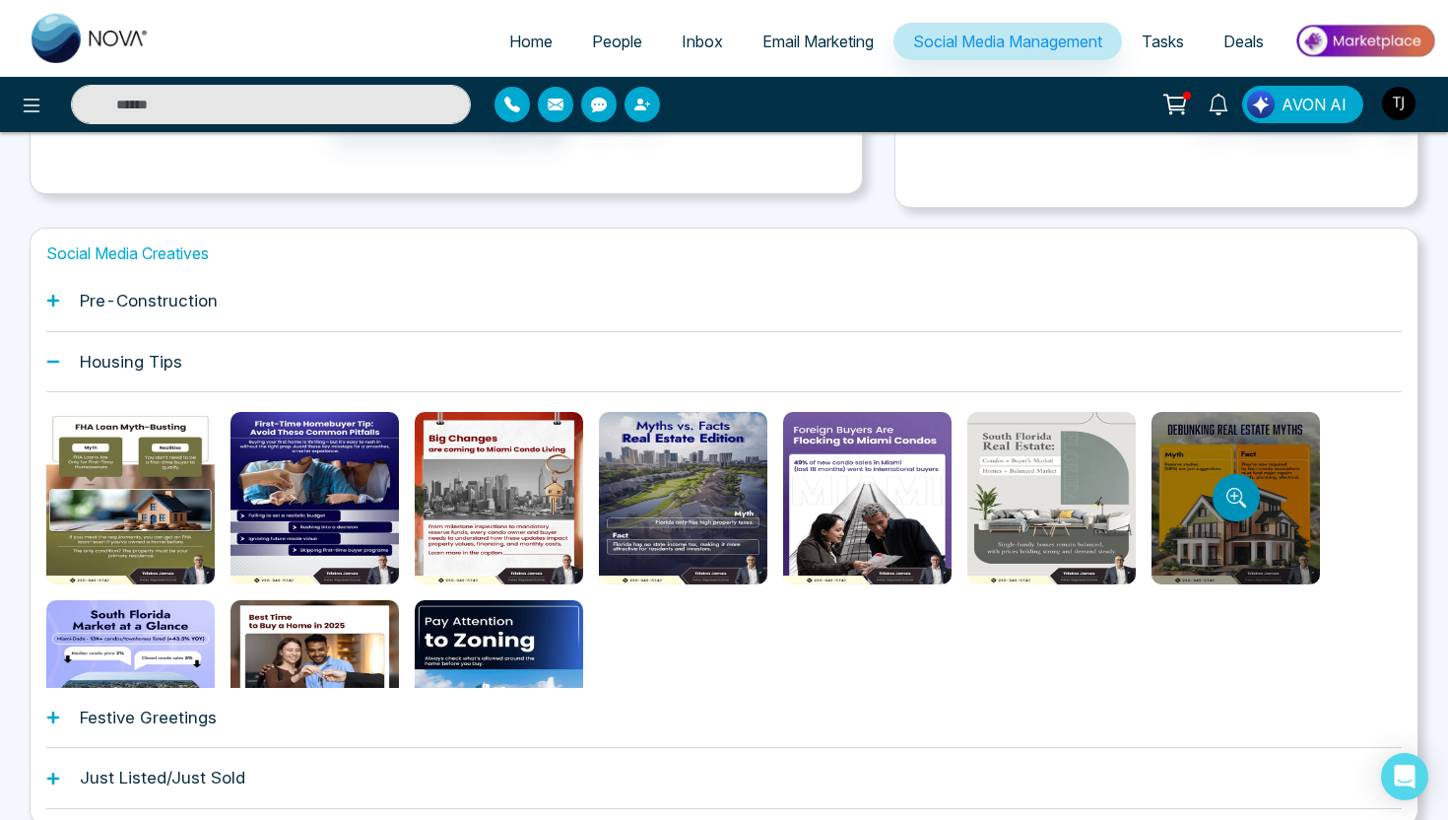
click at [1216, 488] on button "Preview template" at bounding box center [1236, 497] width 47 height 47
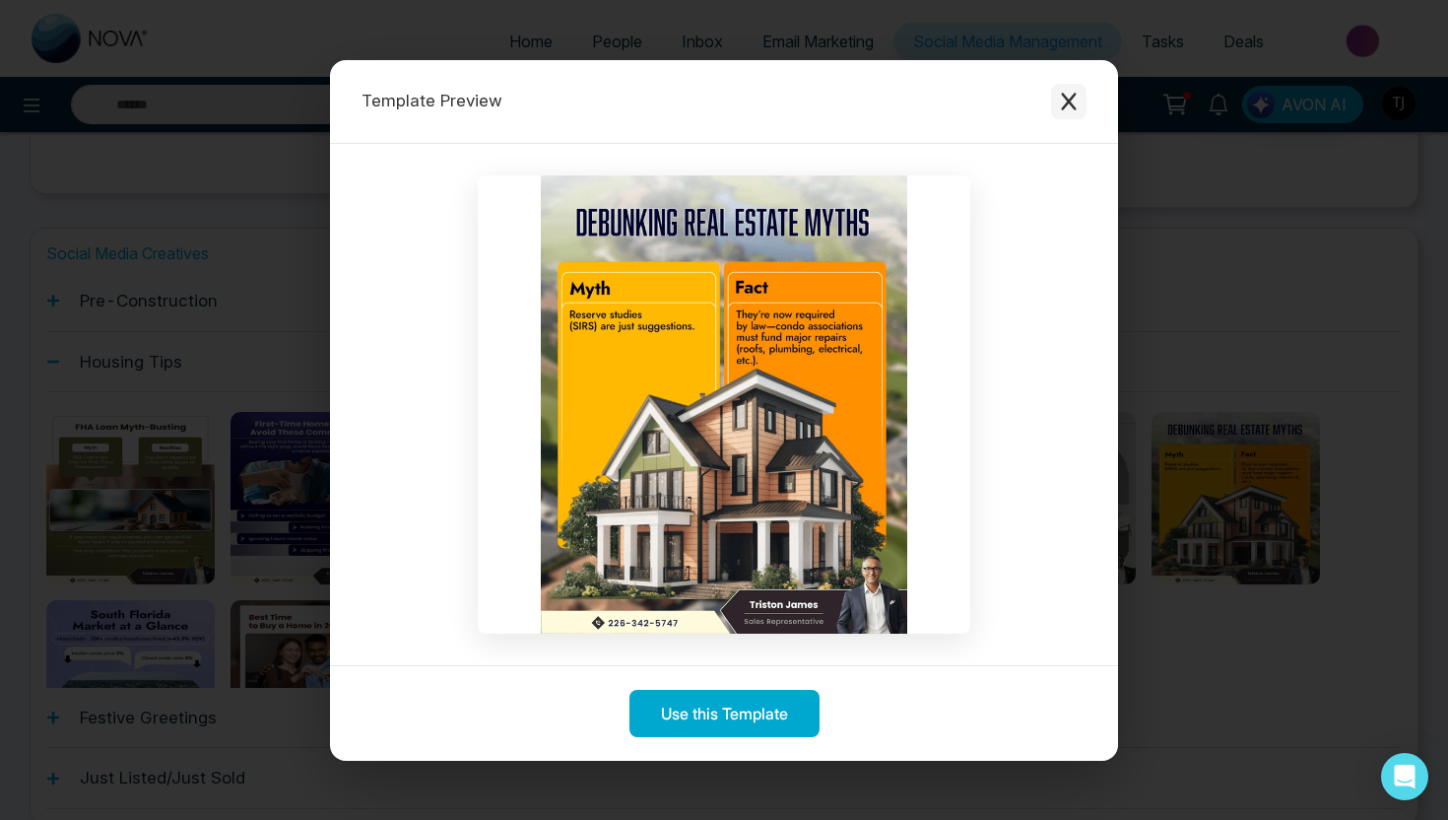
click at [1077, 99] on icon "Close modal" at bounding box center [1069, 102] width 20 height 20
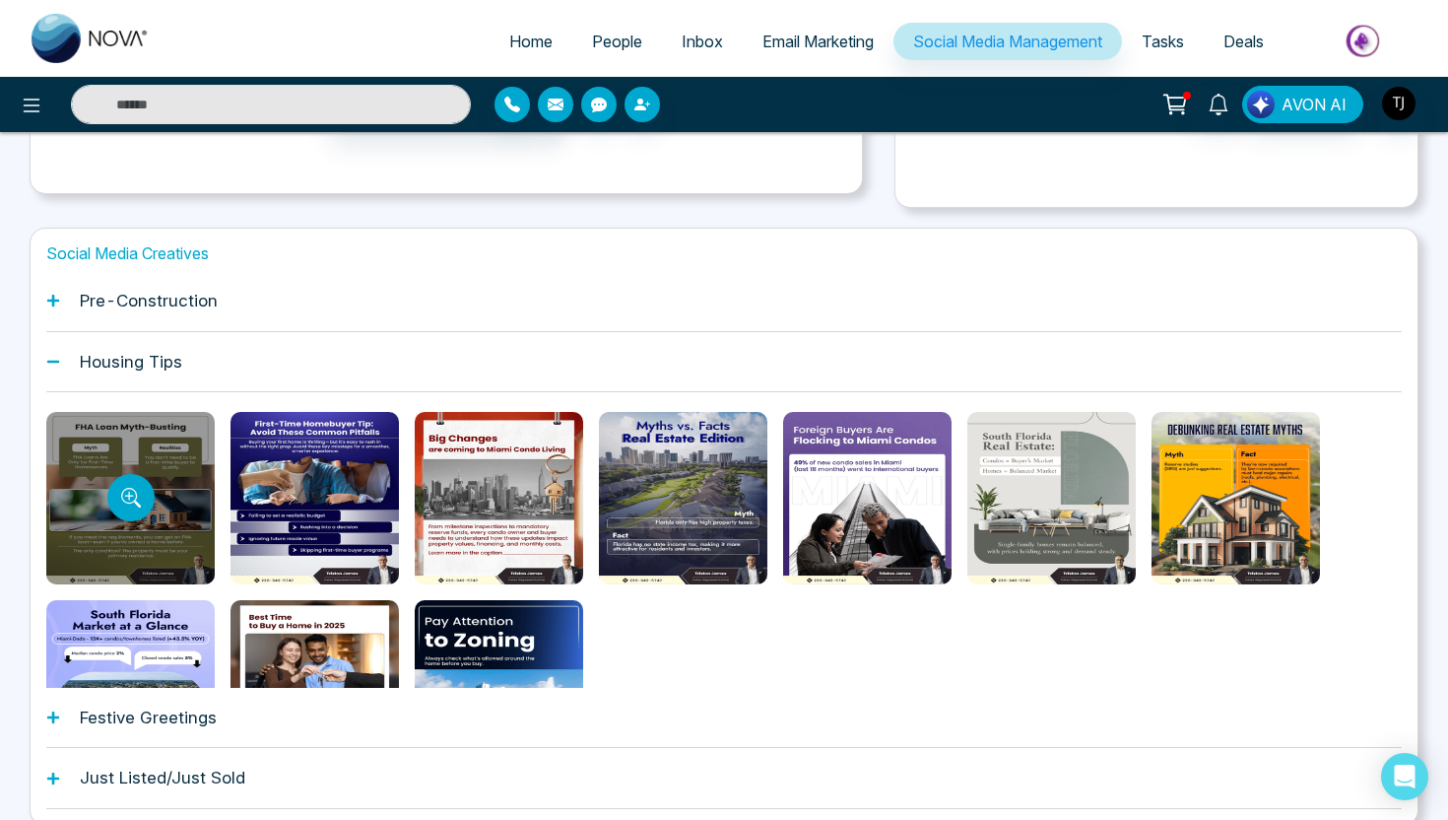
click at [113, 449] on div at bounding box center [130, 498] width 168 height 172
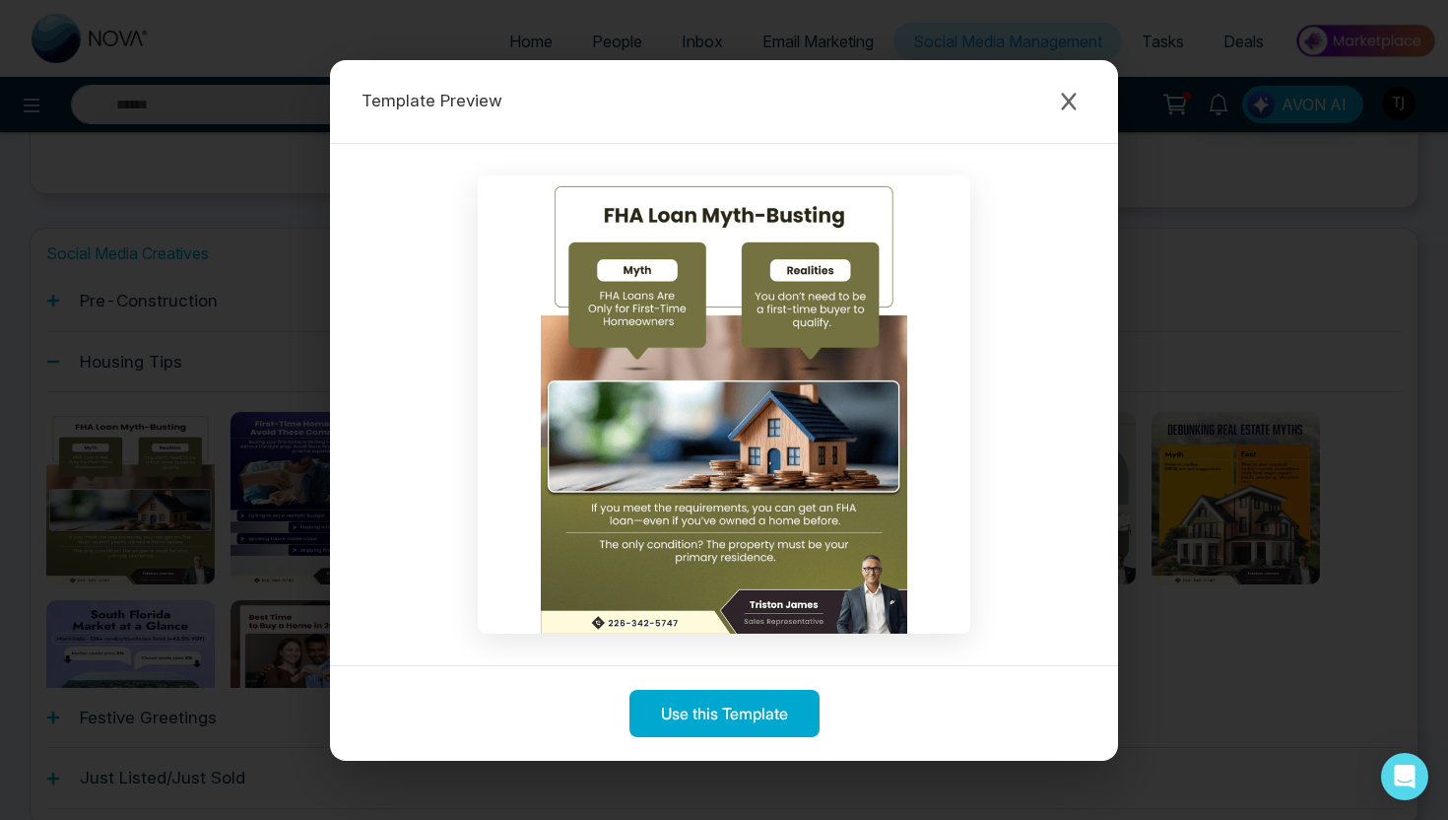
click at [131, 644] on div "Template Preview Use this Template" at bounding box center [724, 410] width 1448 height 820
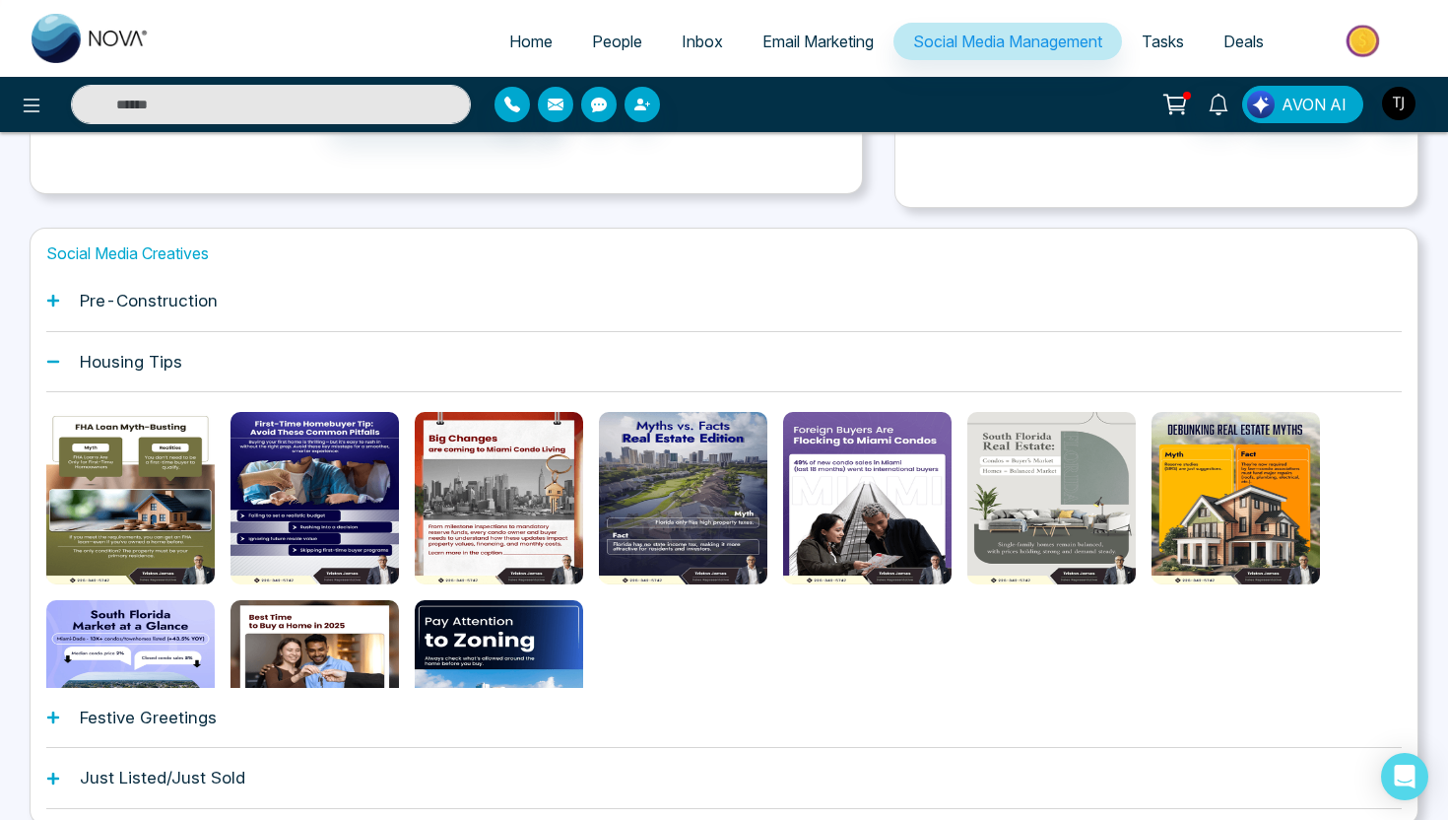
scroll to position [52, 0]
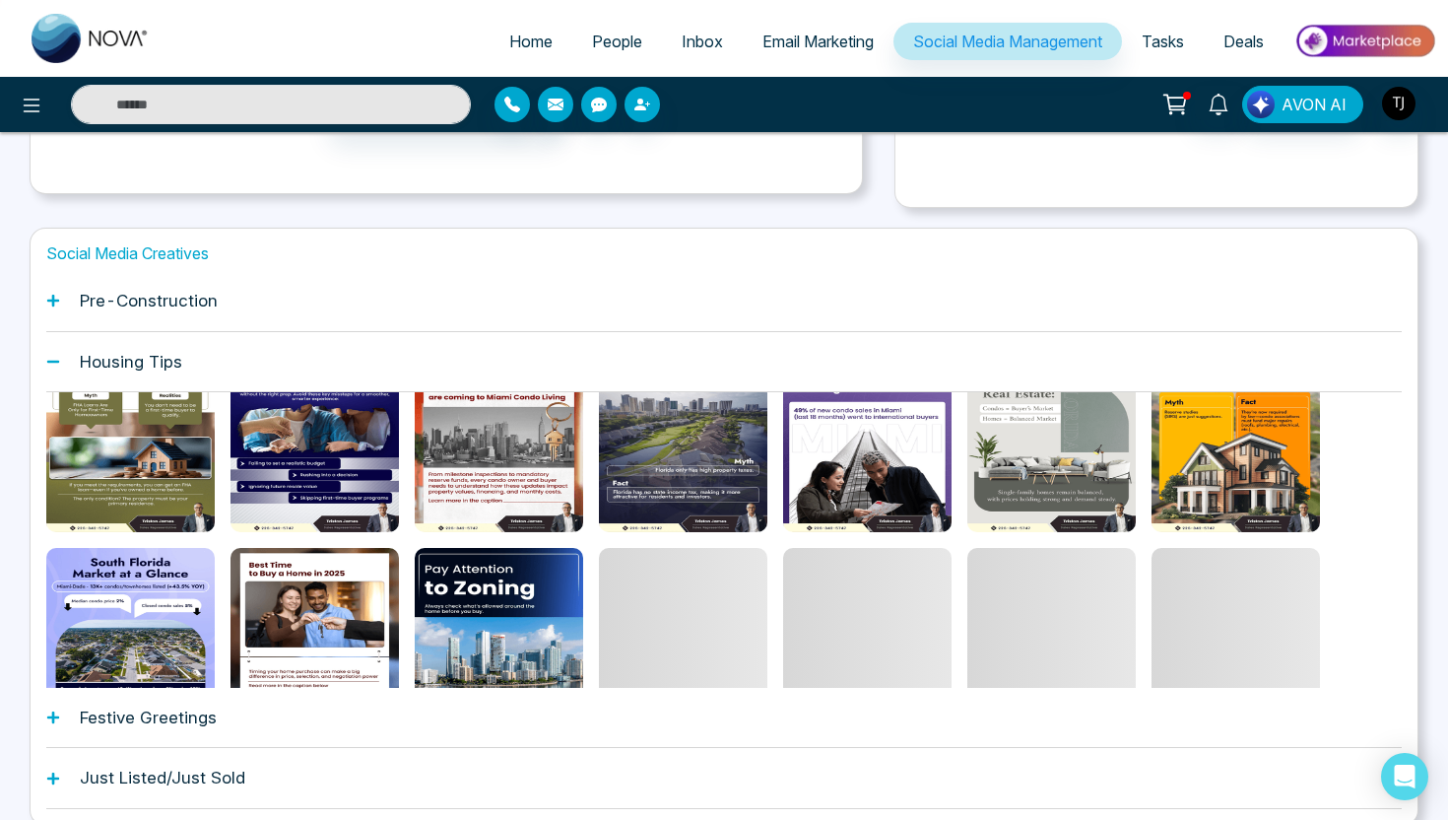
click at [131, 644] on button "Preview template" at bounding box center [129, 633] width 37 height 37
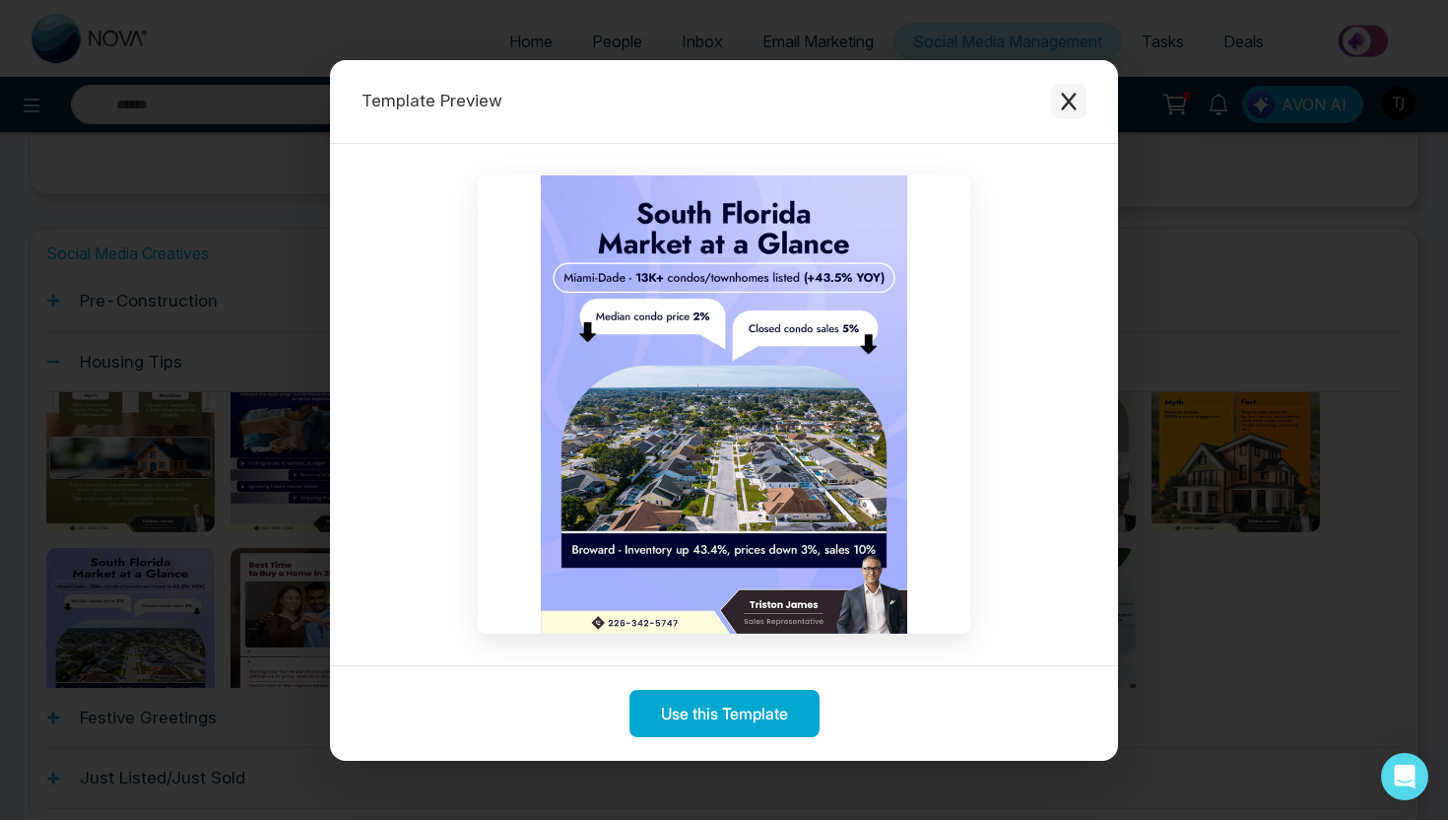
click at [1077, 89] on button "Close modal" at bounding box center [1068, 101] width 35 height 35
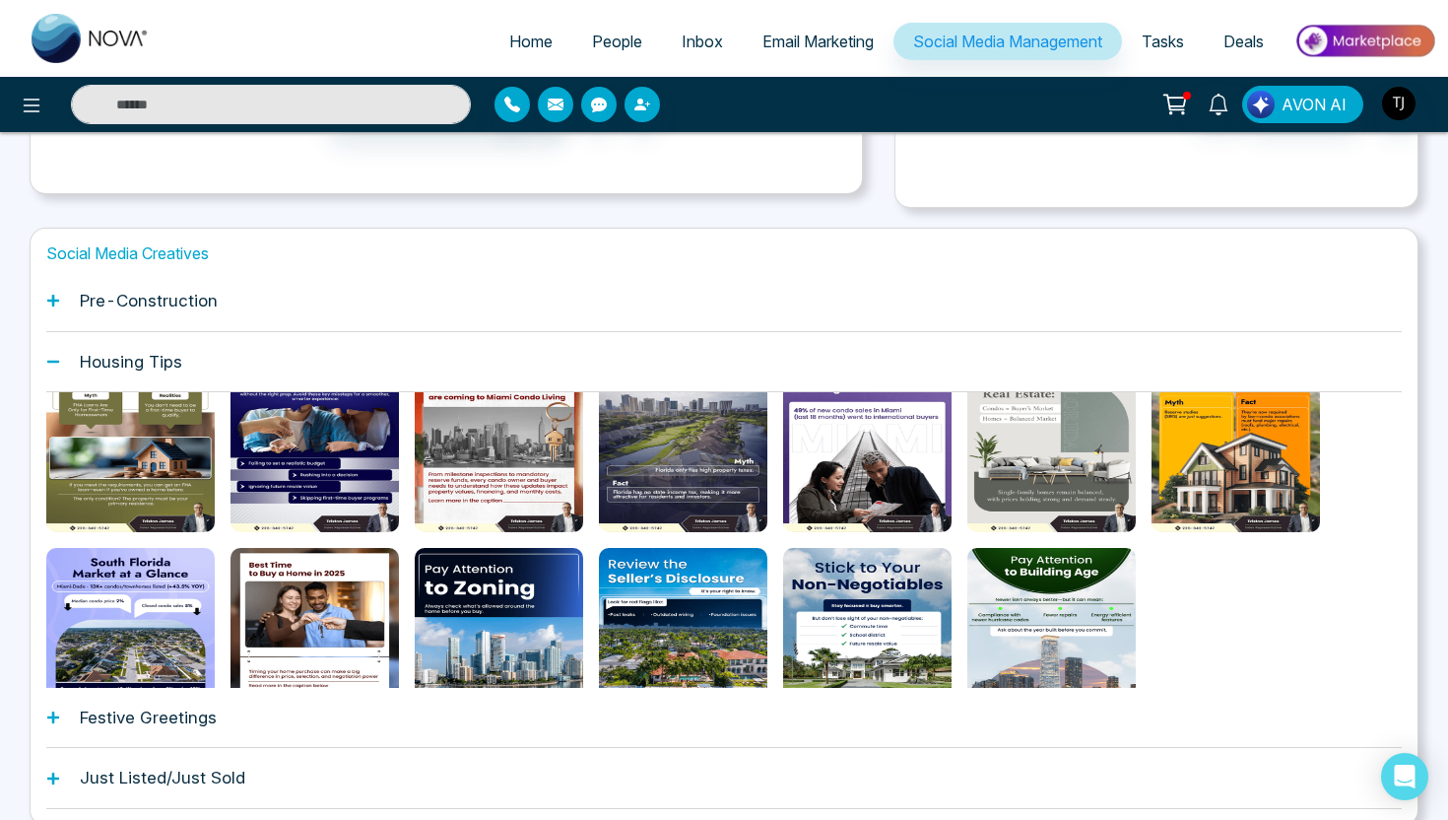
click at [179, 295] on h1 "Pre-Construction" at bounding box center [149, 301] width 138 height 20
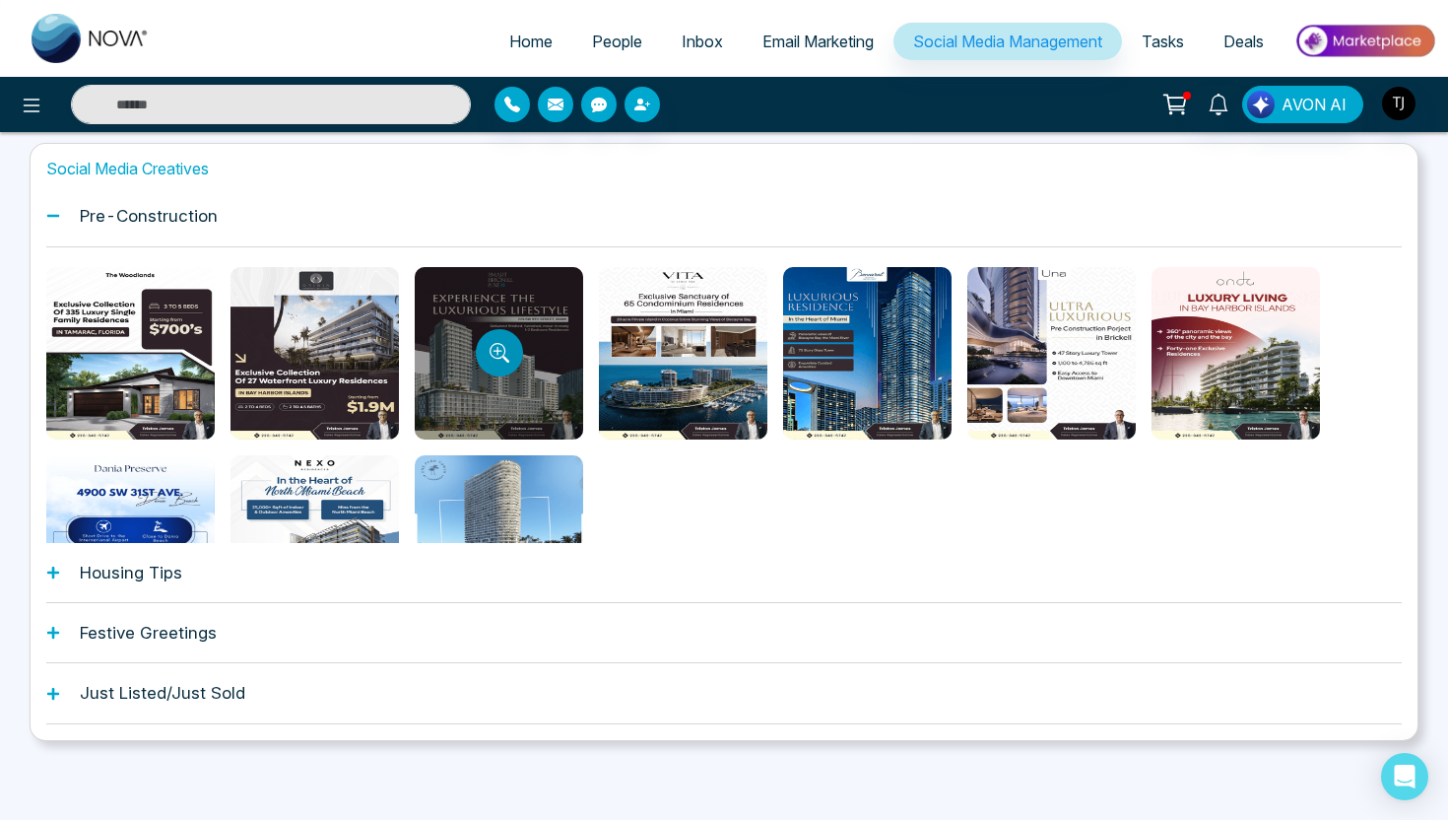
scroll to position [38, 0]
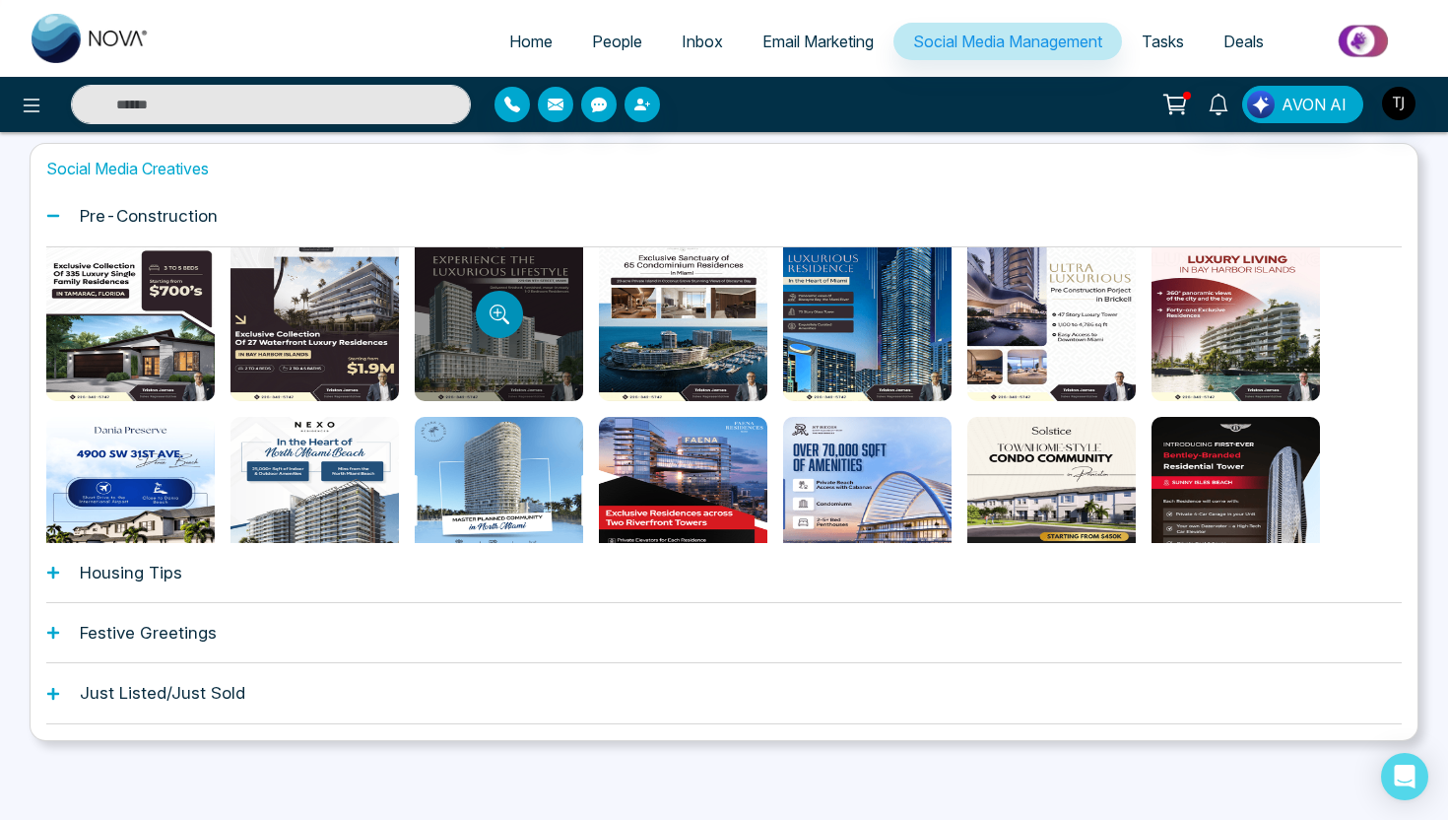
click at [506, 327] on button "Preview template" at bounding box center [499, 314] width 47 height 47
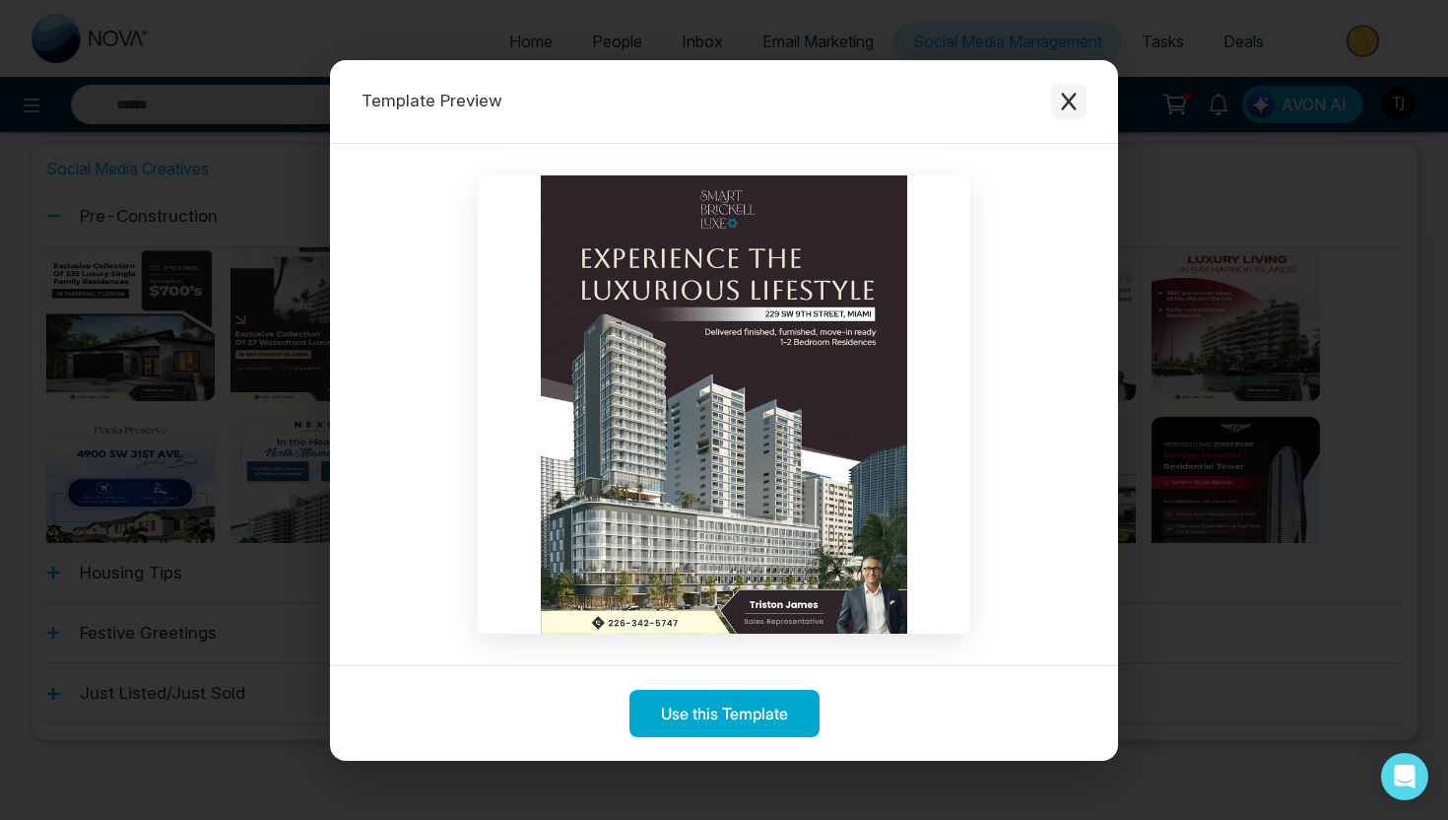
click at [1071, 102] on icon "Close modal" at bounding box center [1068, 102] width 15 height 18
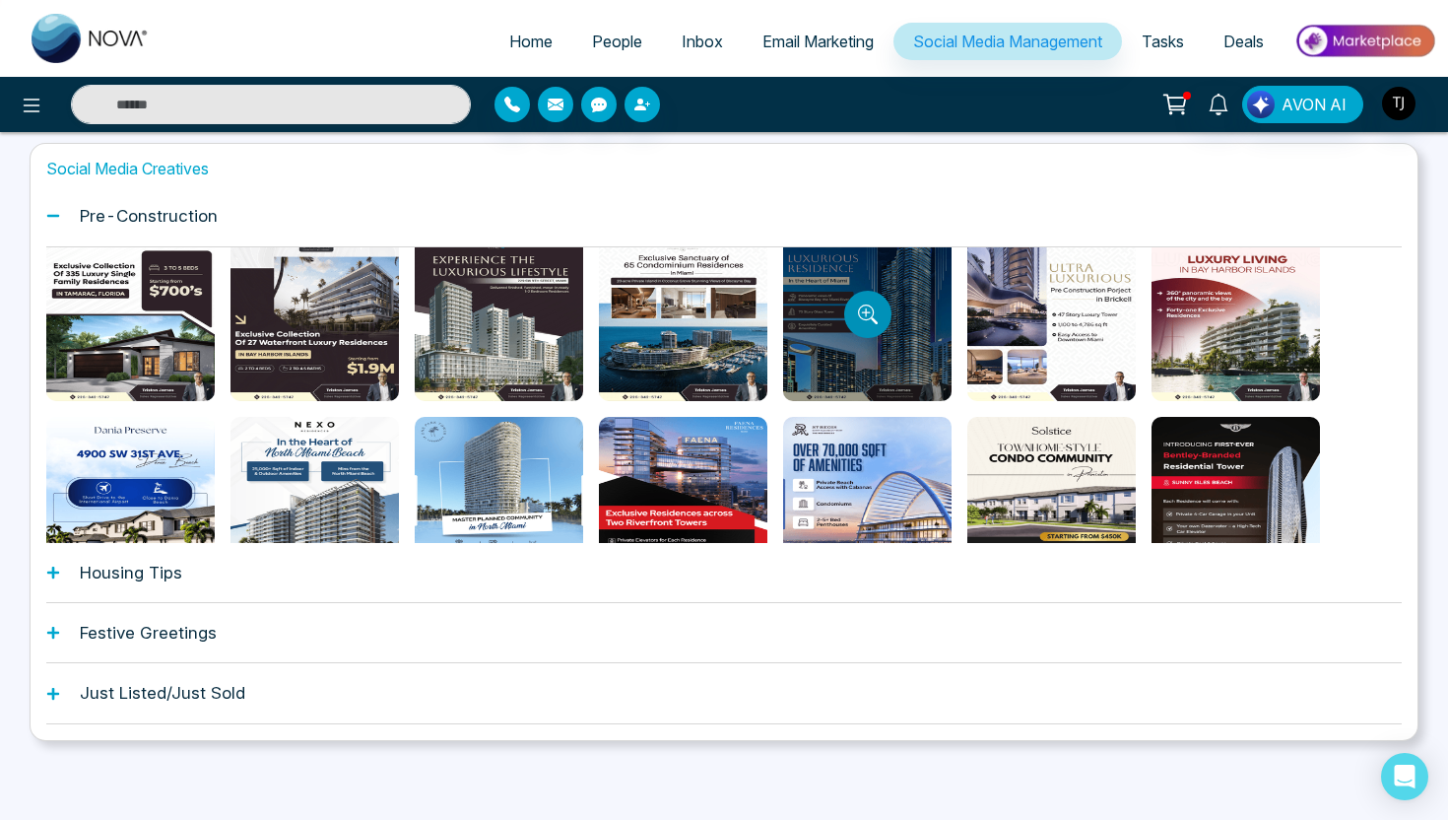
click at [884, 321] on button "Preview template" at bounding box center [867, 314] width 47 height 47
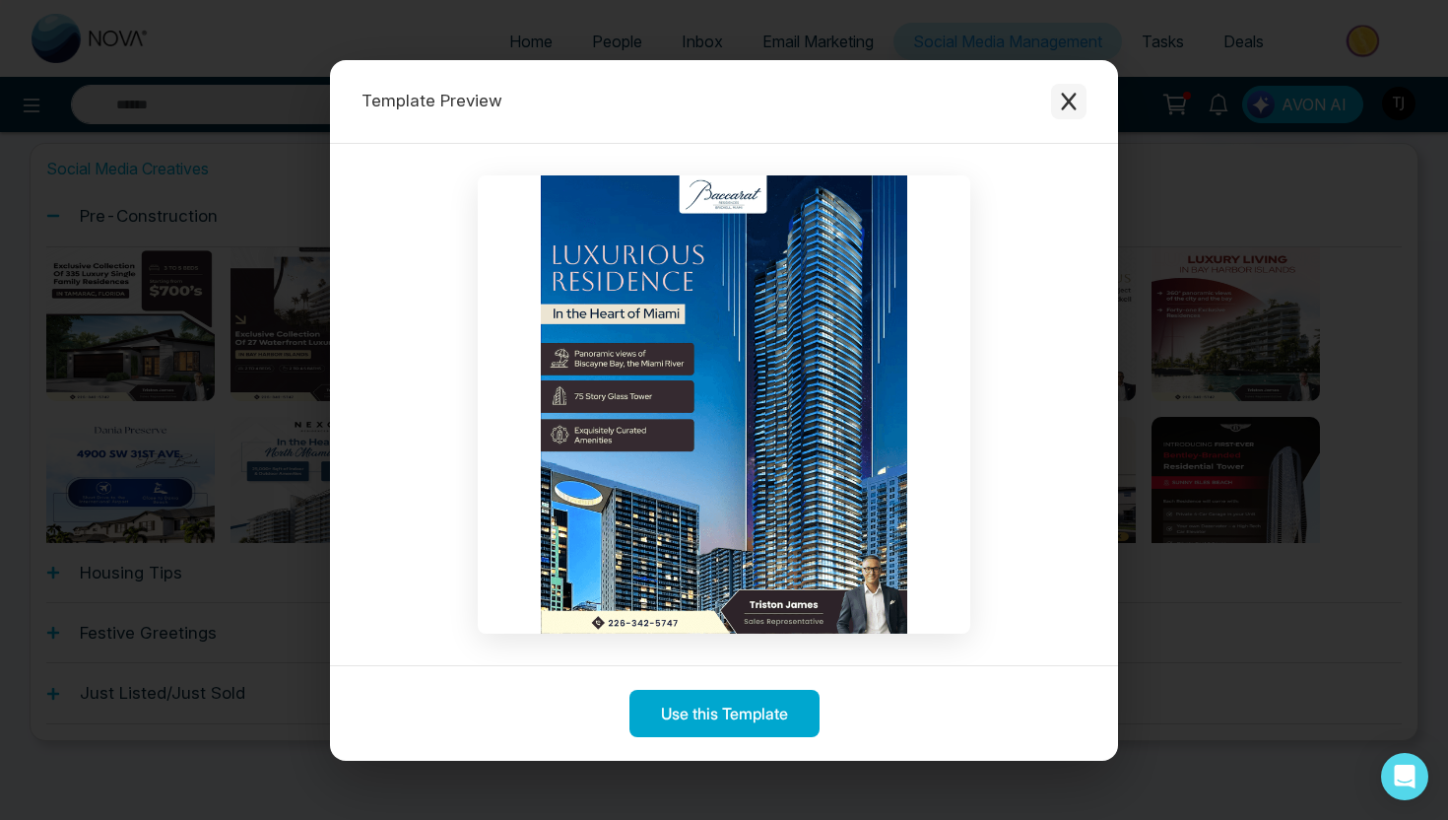
click at [1076, 95] on icon "Close modal" at bounding box center [1069, 102] width 20 height 20
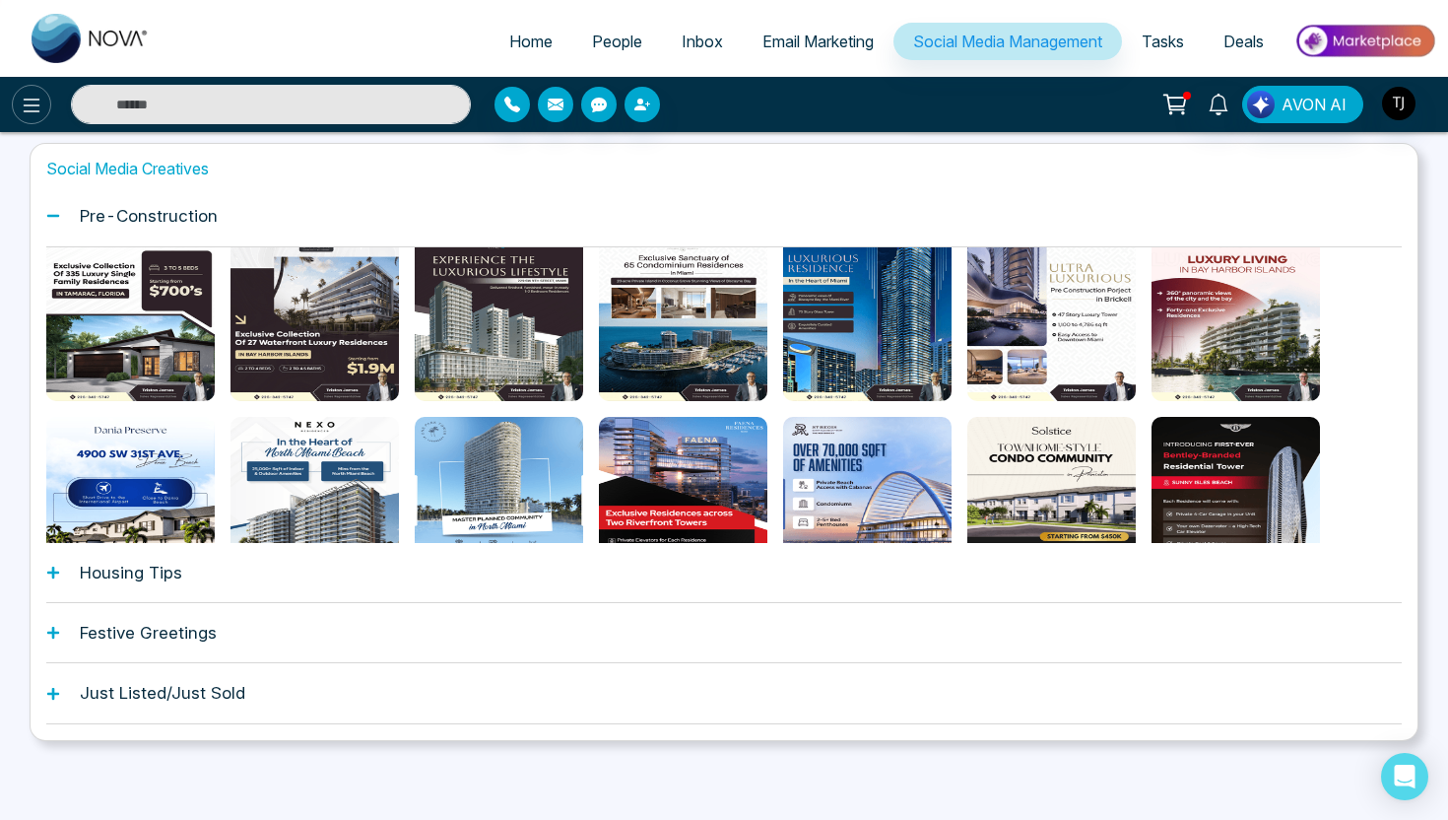
click at [29, 104] on icon at bounding box center [32, 106] width 17 height 14
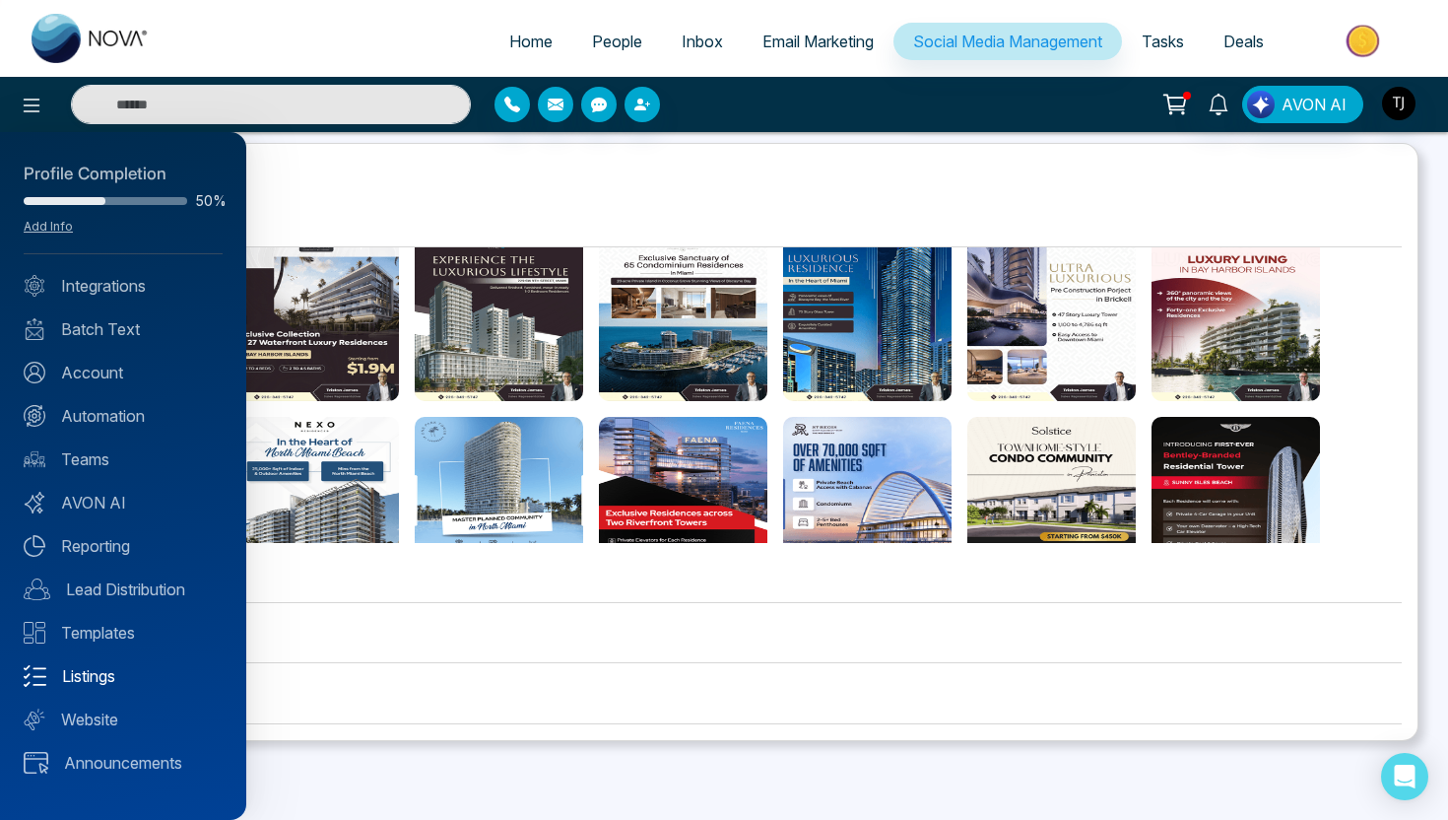
click at [62, 676] on link "Listings" at bounding box center [123, 676] width 199 height 24
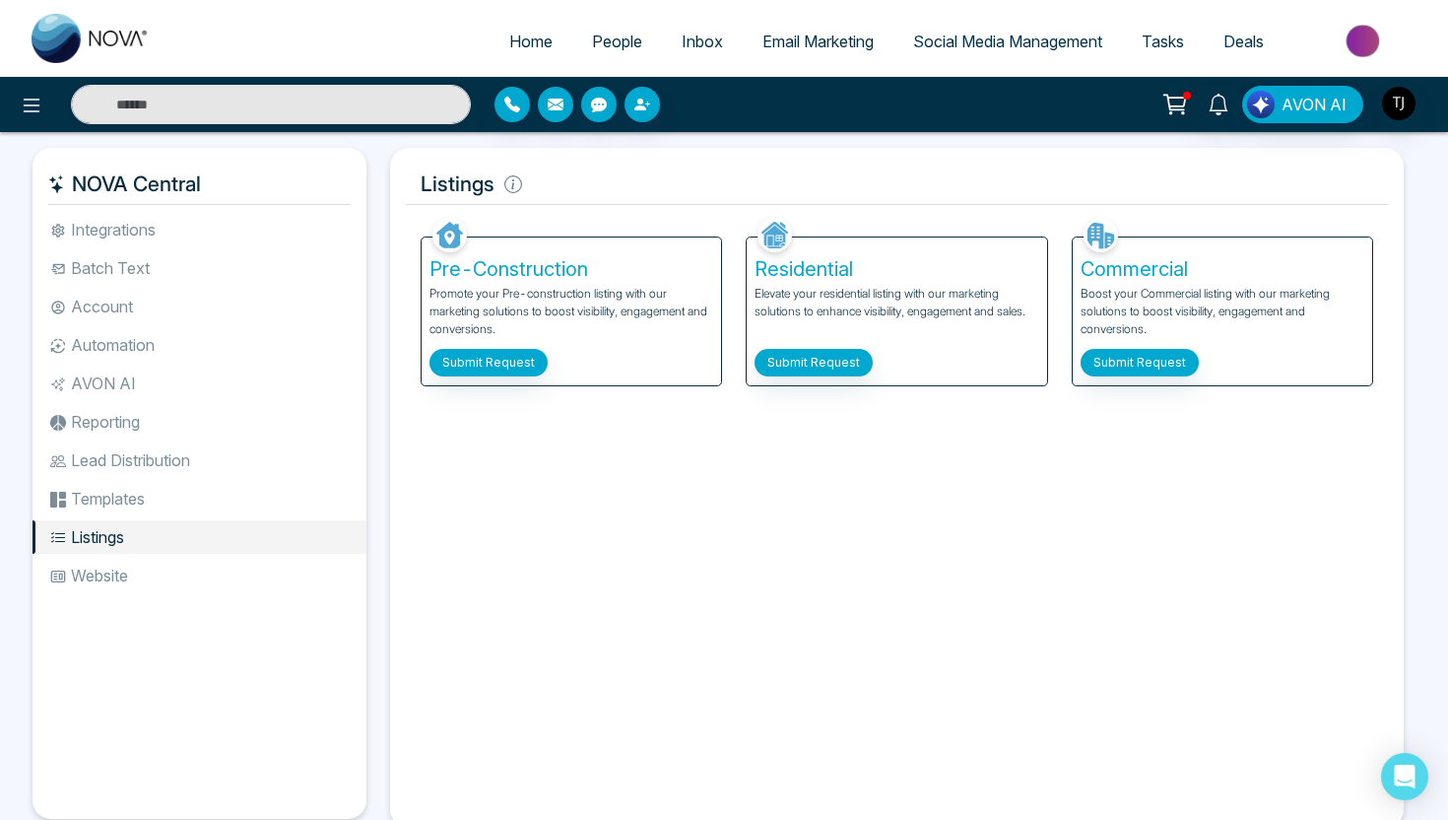
click at [767, 344] on div "Residential Elevate your residential listing with our marketing solutions to en…" at bounding box center [897, 311] width 300 height 148
click at [774, 360] on button "Submit Request" at bounding box center [814, 363] width 118 height 28
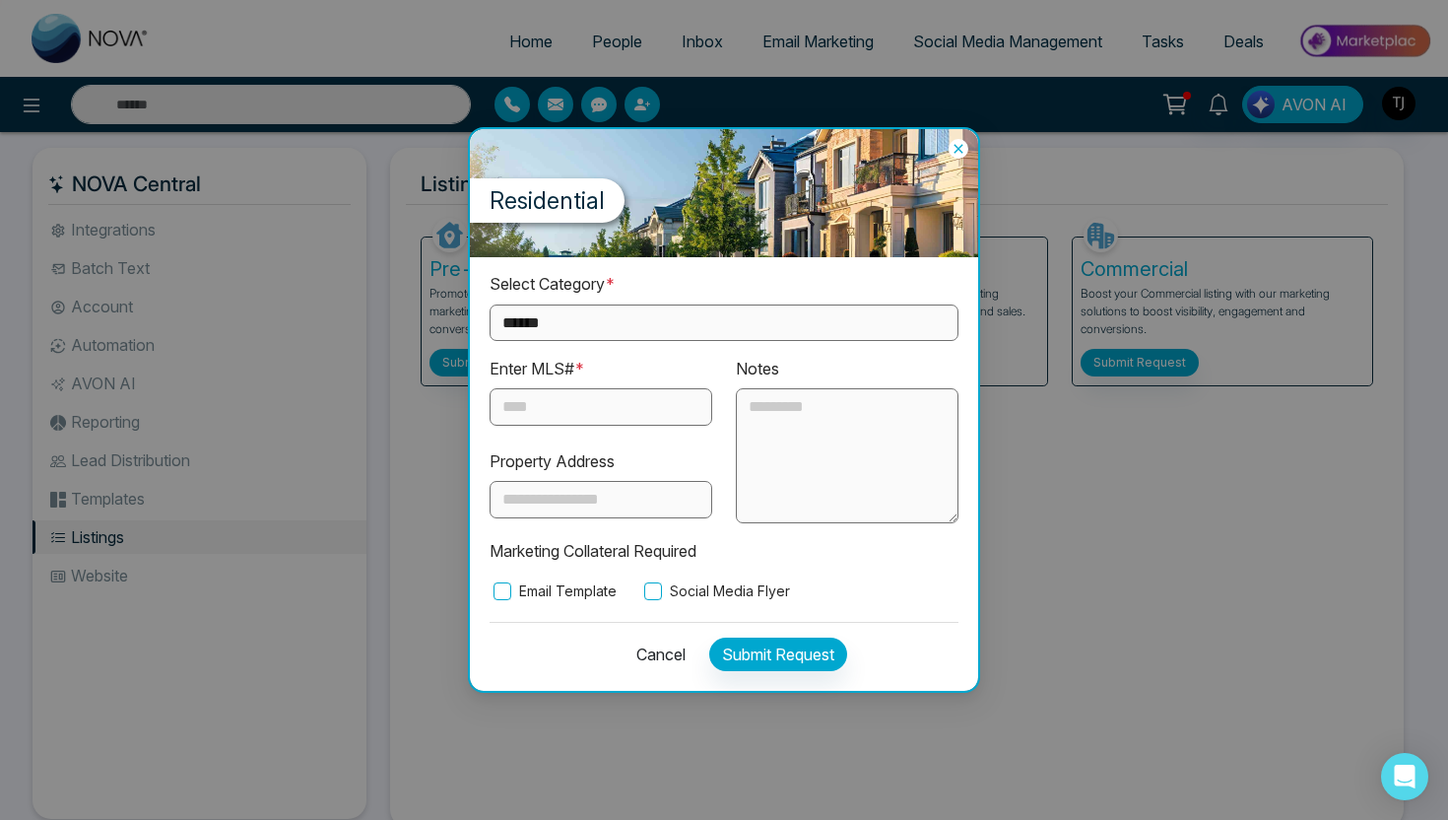
click at [709, 331] on select "**********" at bounding box center [724, 322] width 469 height 36
select select "*********"
click at [614, 409] on input "text" at bounding box center [601, 406] width 223 height 37
click at [539, 599] on label "Email Template" at bounding box center [553, 591] width 127 height 22
click at [613, 402] on input "text" at bounding box center [601, 406] width 223 height 37
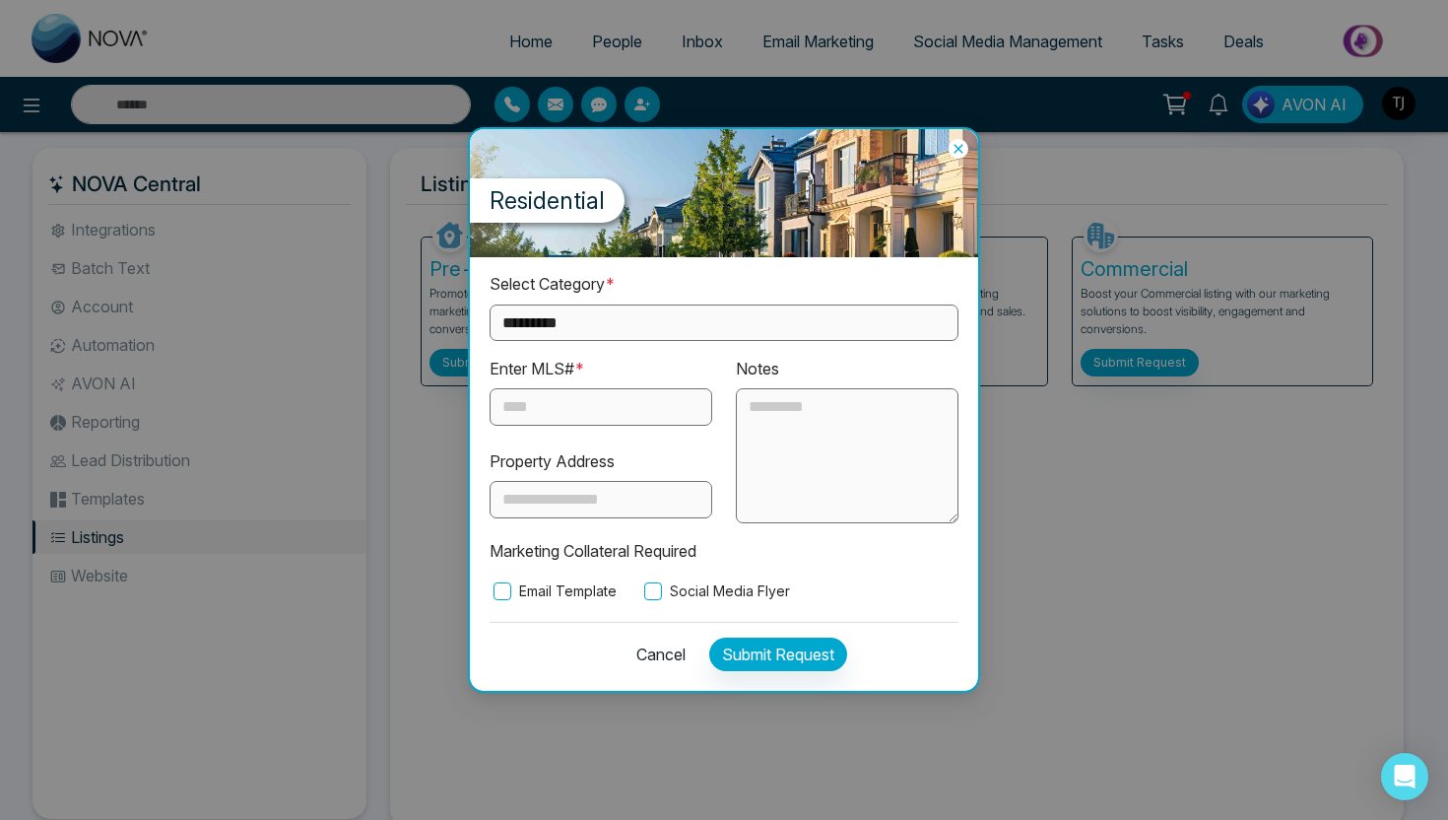
click at [595, 397] on input "text" at bounding box center [601, 406] width 223 height 37
click at [671, 663] on button "Cancel" at bounding box center [655, 653] width 61 height 33
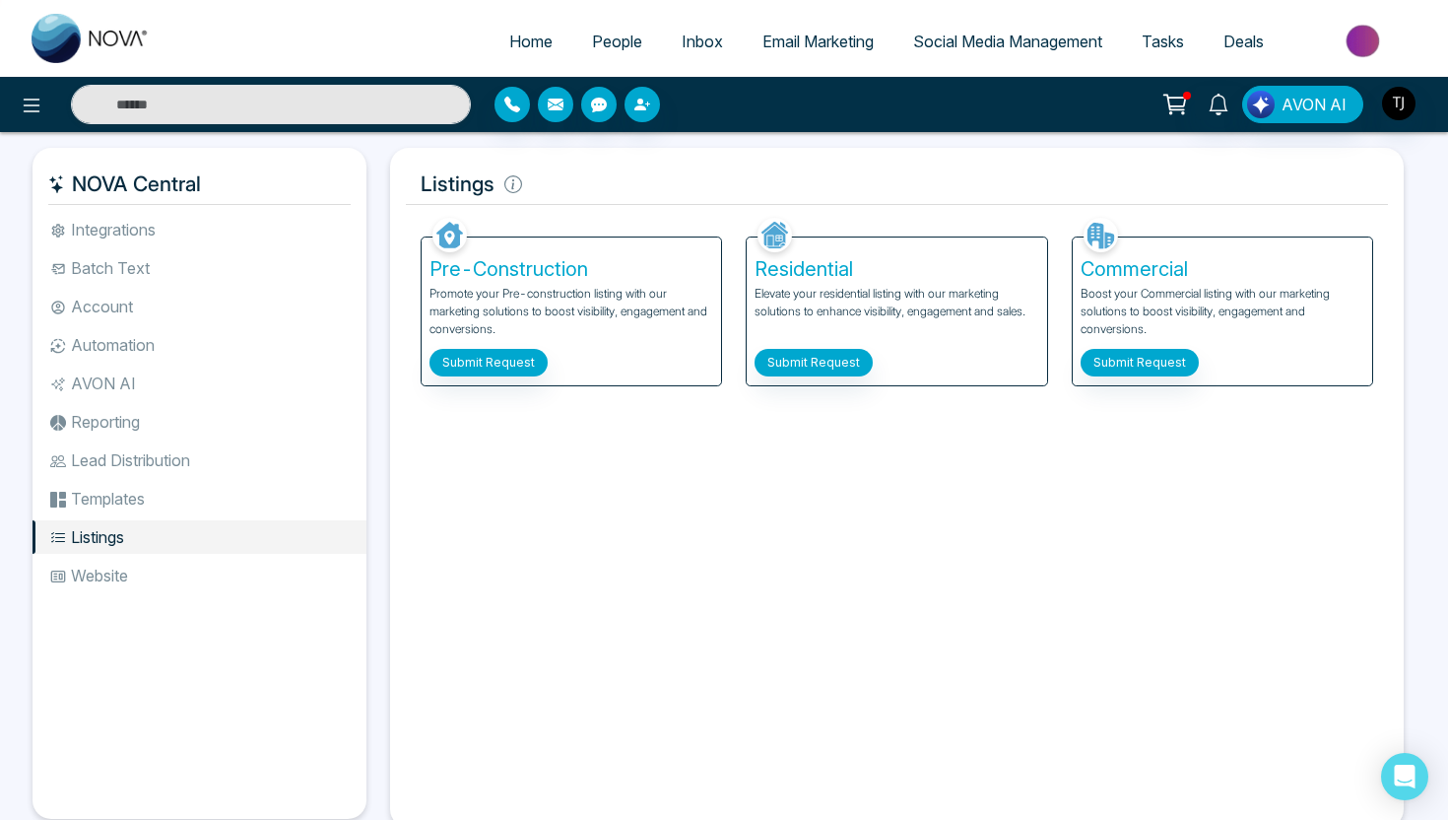
click at [151, 347] on li "Automation" at bounding box center [200, 344] width 334 height 33
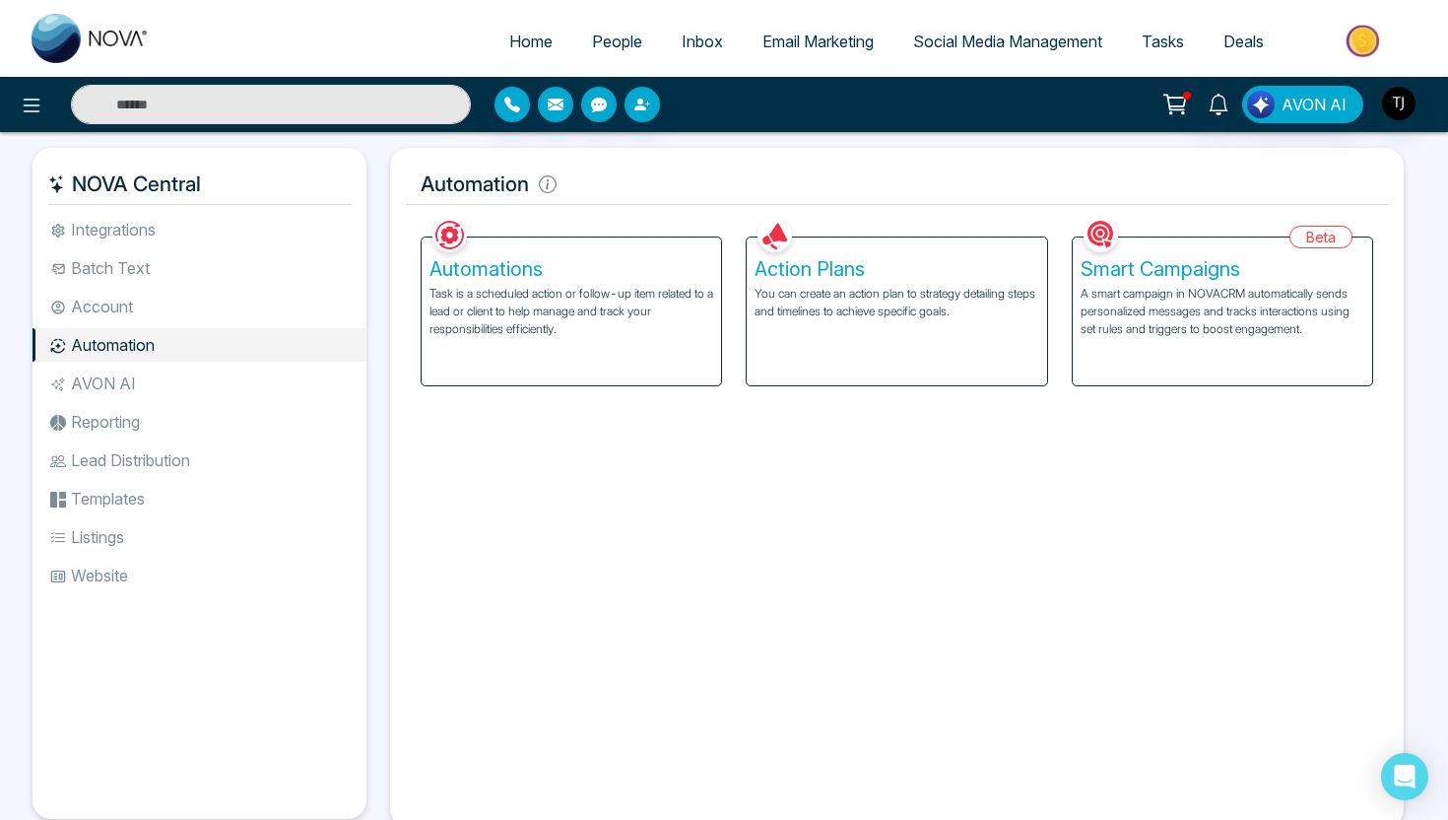
click at [1169, 338] on div "Smart Campaigns A smart campaign in NOVACRM automatically sends personalized me…" at bounding box center [1223, 311] width 300 height 148
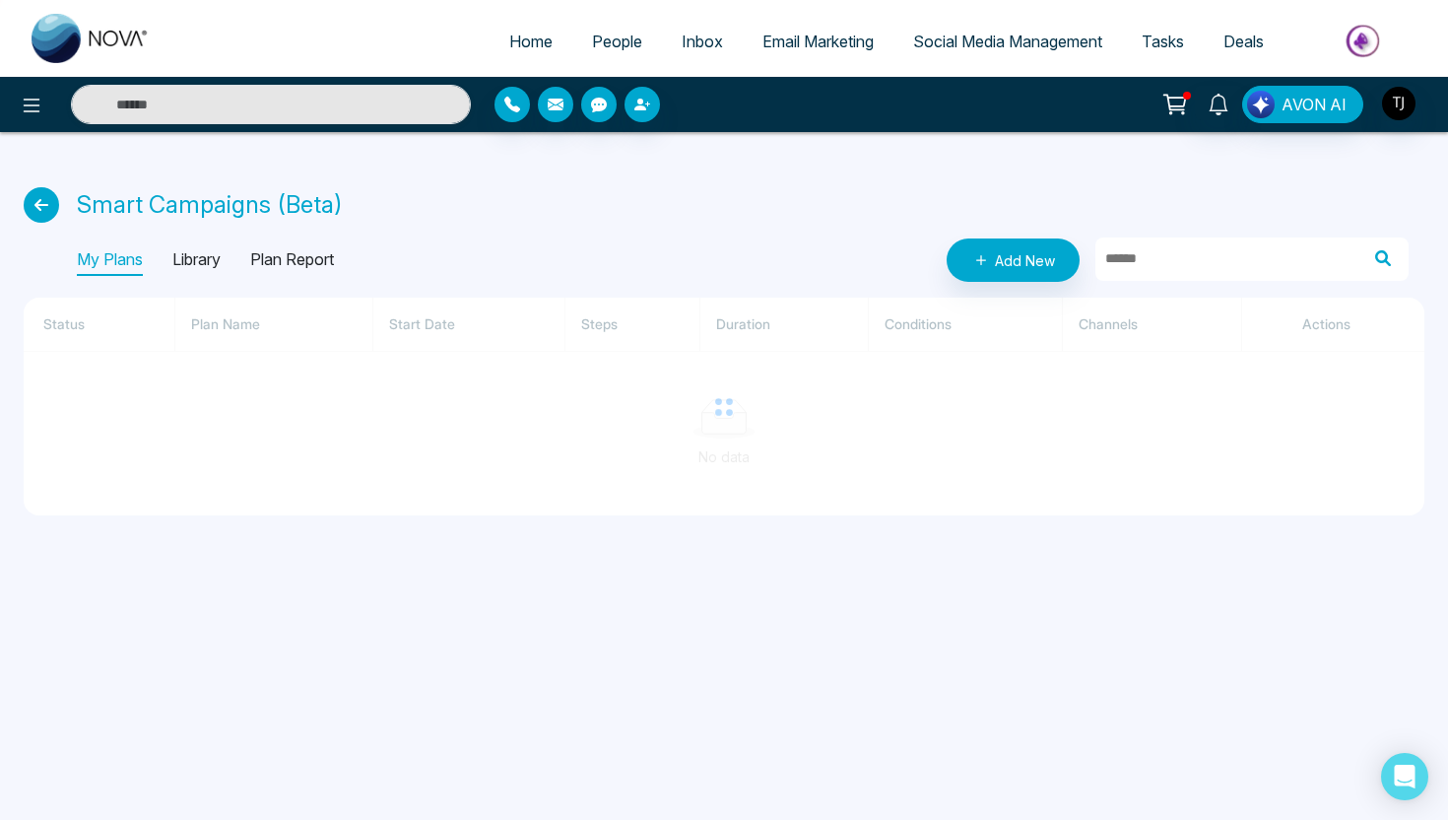
click at [188, 258] on p "Library" at bounding box center [196, 260] width 48 height 32
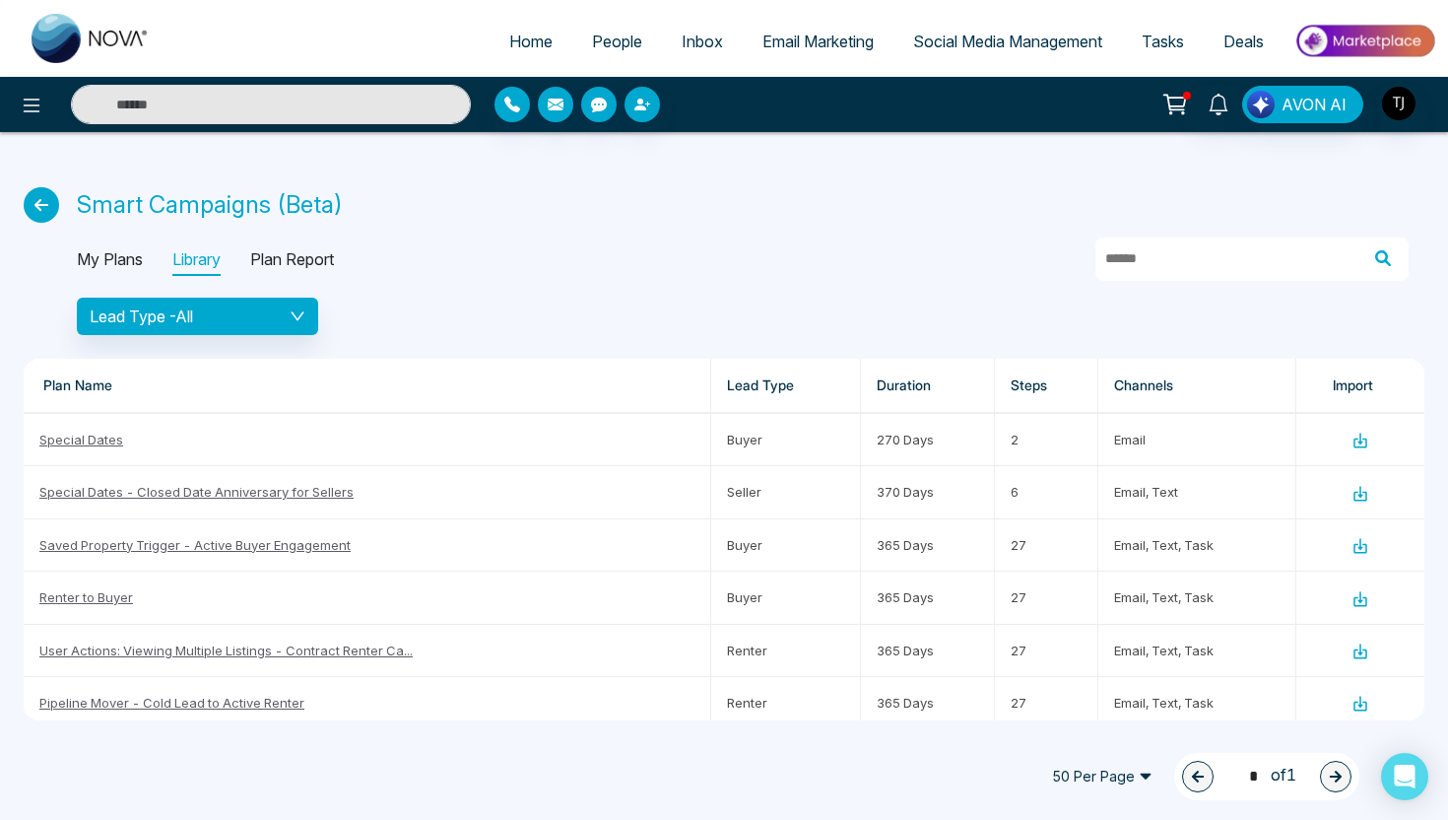
scroll to position [316, 0]
click at [102, 594] on link "Renter to Buyer" at bounding box center [86, 596] width 94 height 16
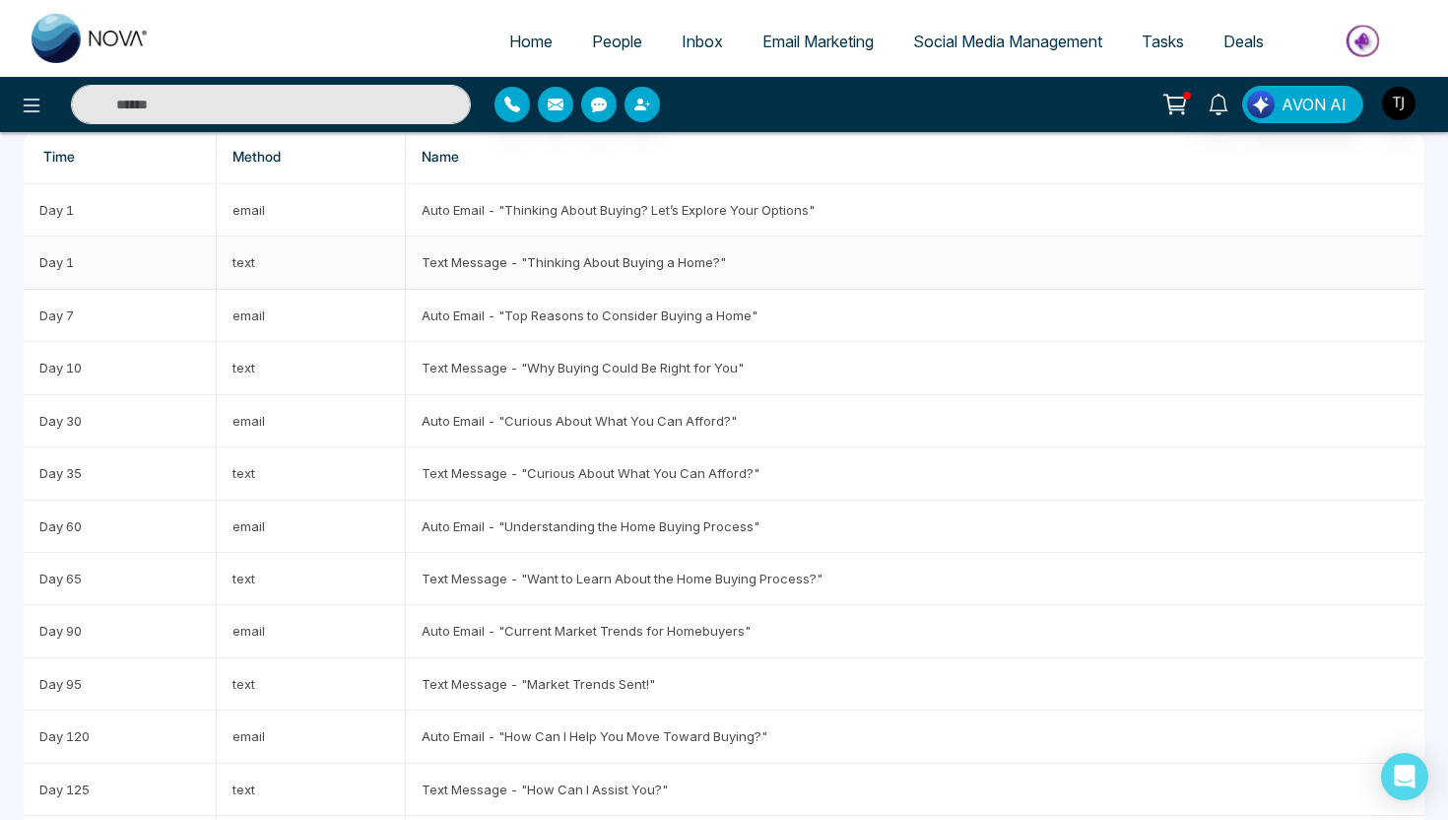
scroll to position [121, 0]
click at [510, 247] on td "Text Message - "Thinking About Buying a Home?"" at bounding box center [915, 260] width 1019 height 52
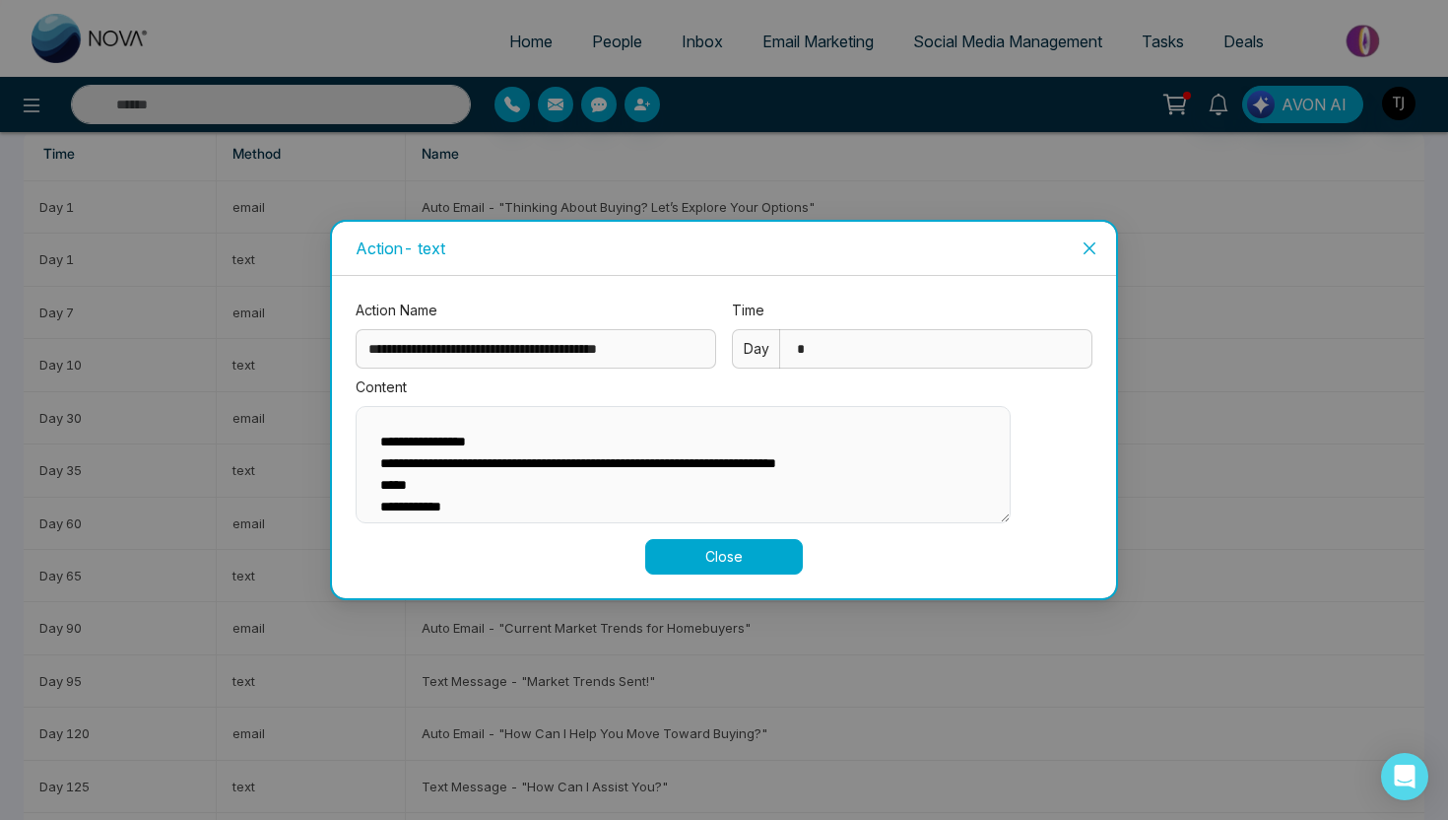
click at [436, 203] on div "**********" at bounding box center [724, 410] width 1448 height 820
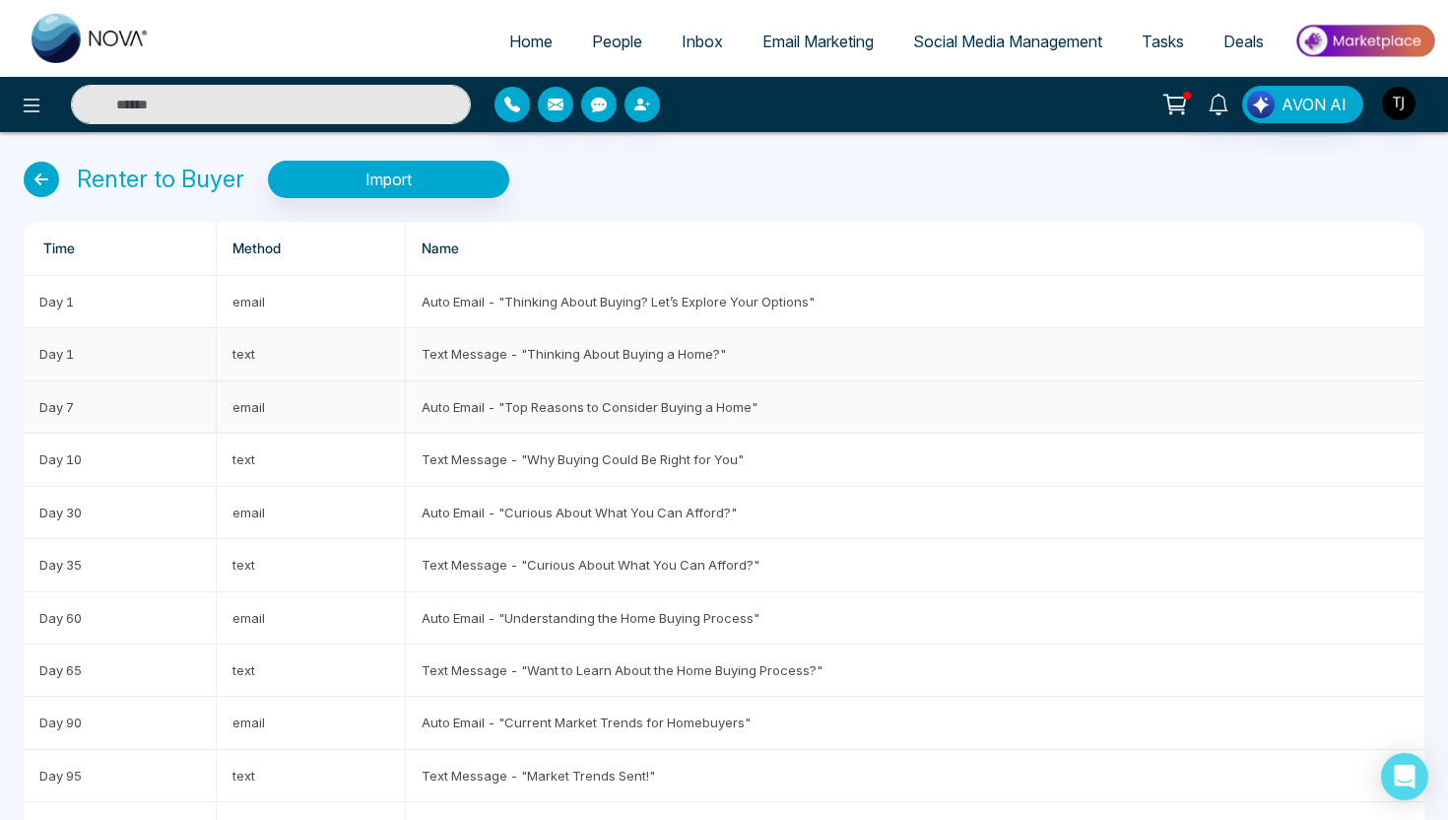
scroll to position [0, 0]
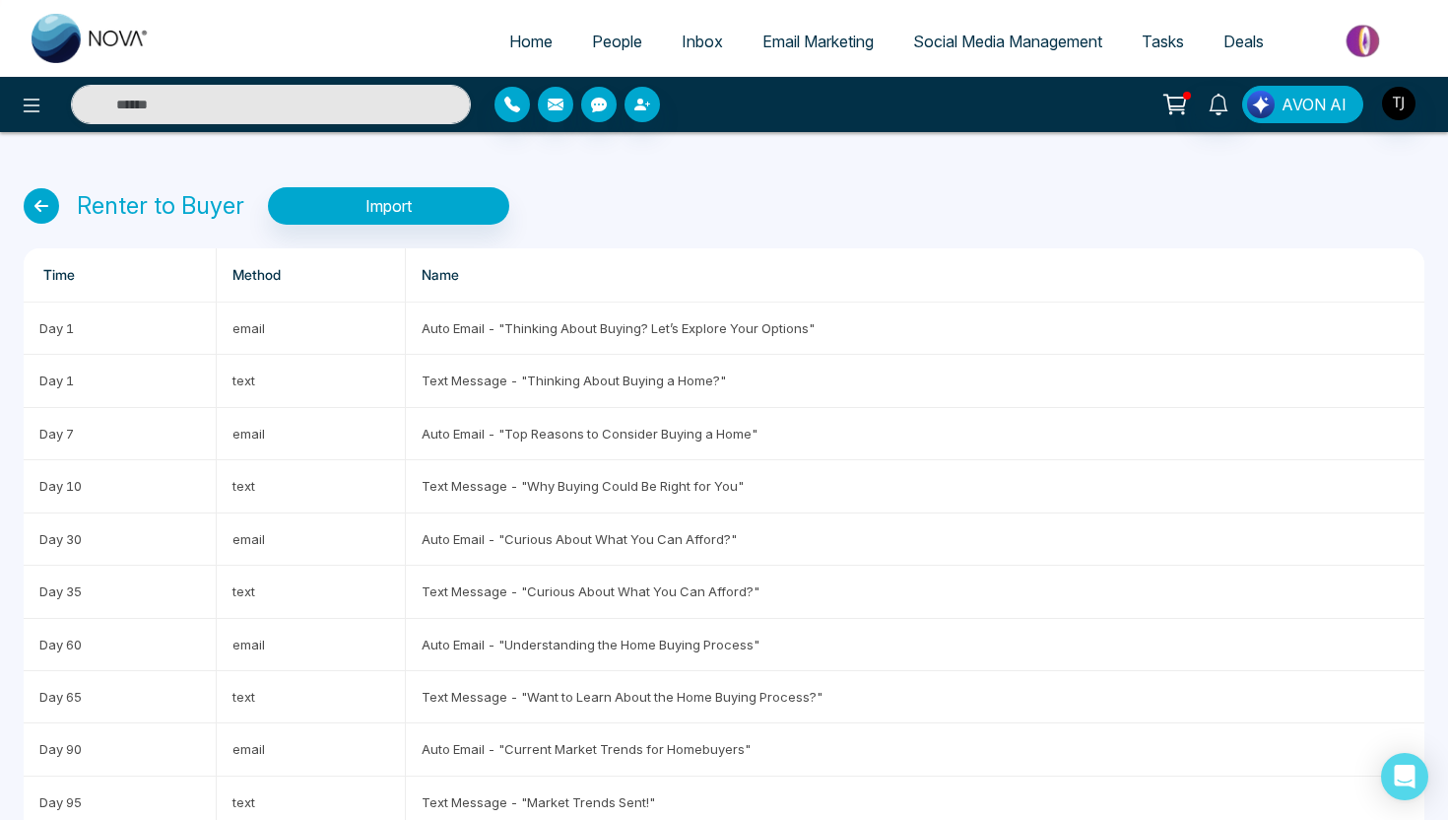
click at [1309, 106] on span "AVON AI" at bounding box center [1314, 105] width 65 height 24
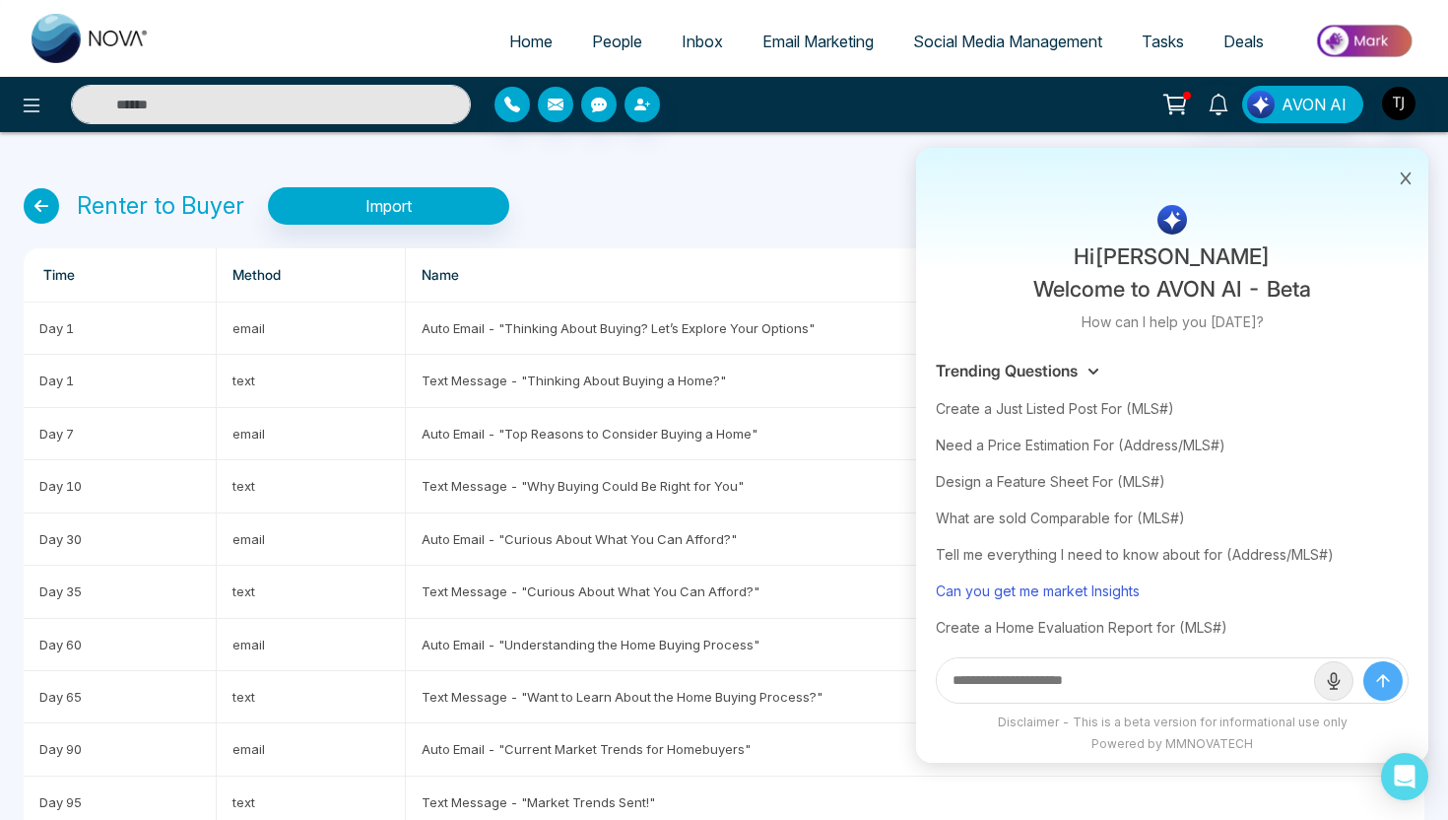
click at [1060, 595] on div "Can you get me market Insights" at bounding box center [1172, 590] width 473 height 36
type input "**********"
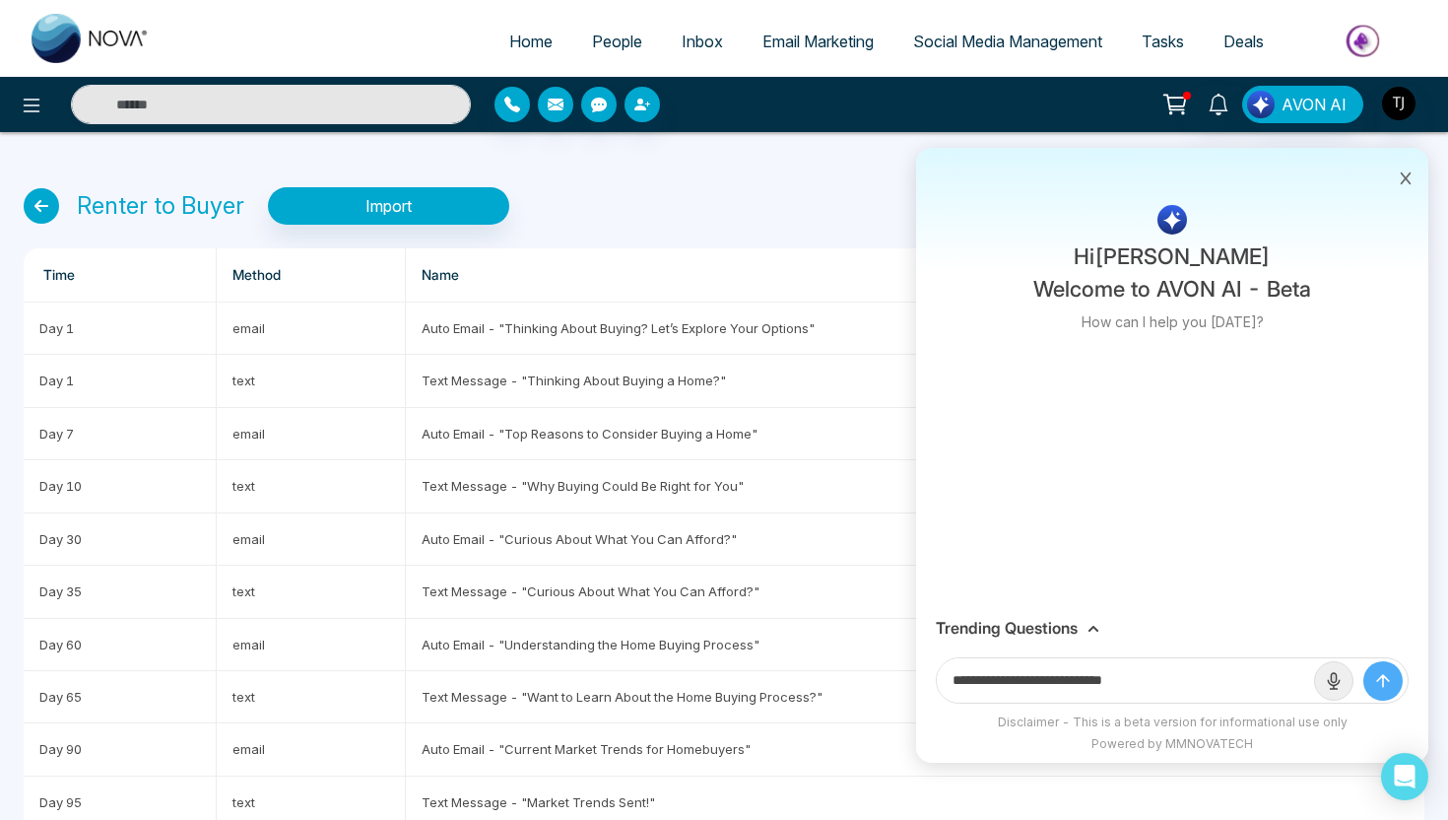
click at [1387, 676] on icon "submit" at bounding box center [1383, 681] width 20 height 20
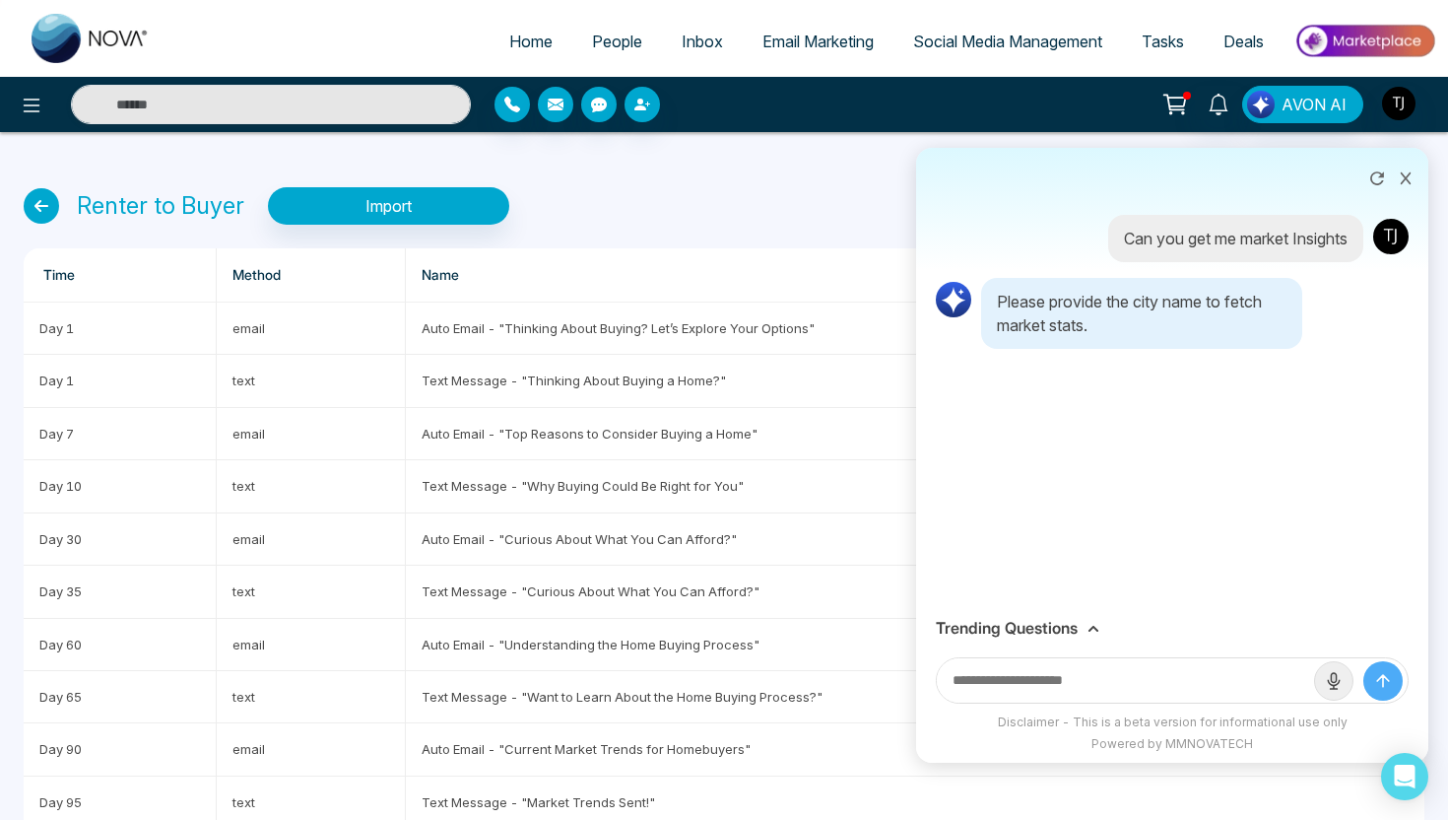
click at [1137, 684] on input "text" at bounding box center [1125, 680] width 377 height 44
type input "*******"
click at [1364, 661] on button "submit" at bounding box center [1383, 680] width 39 height 39
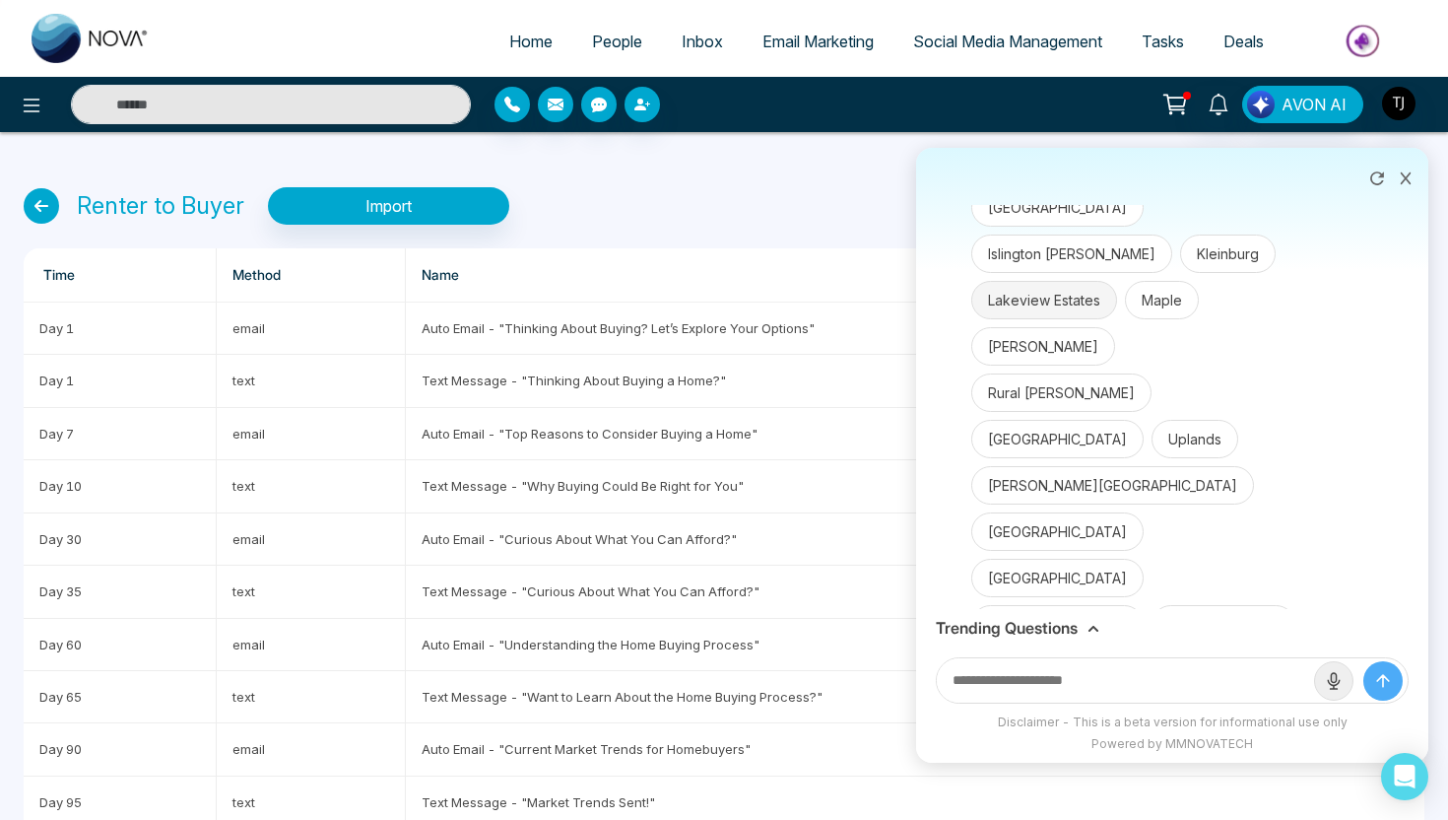
scroll to position [486, 0]
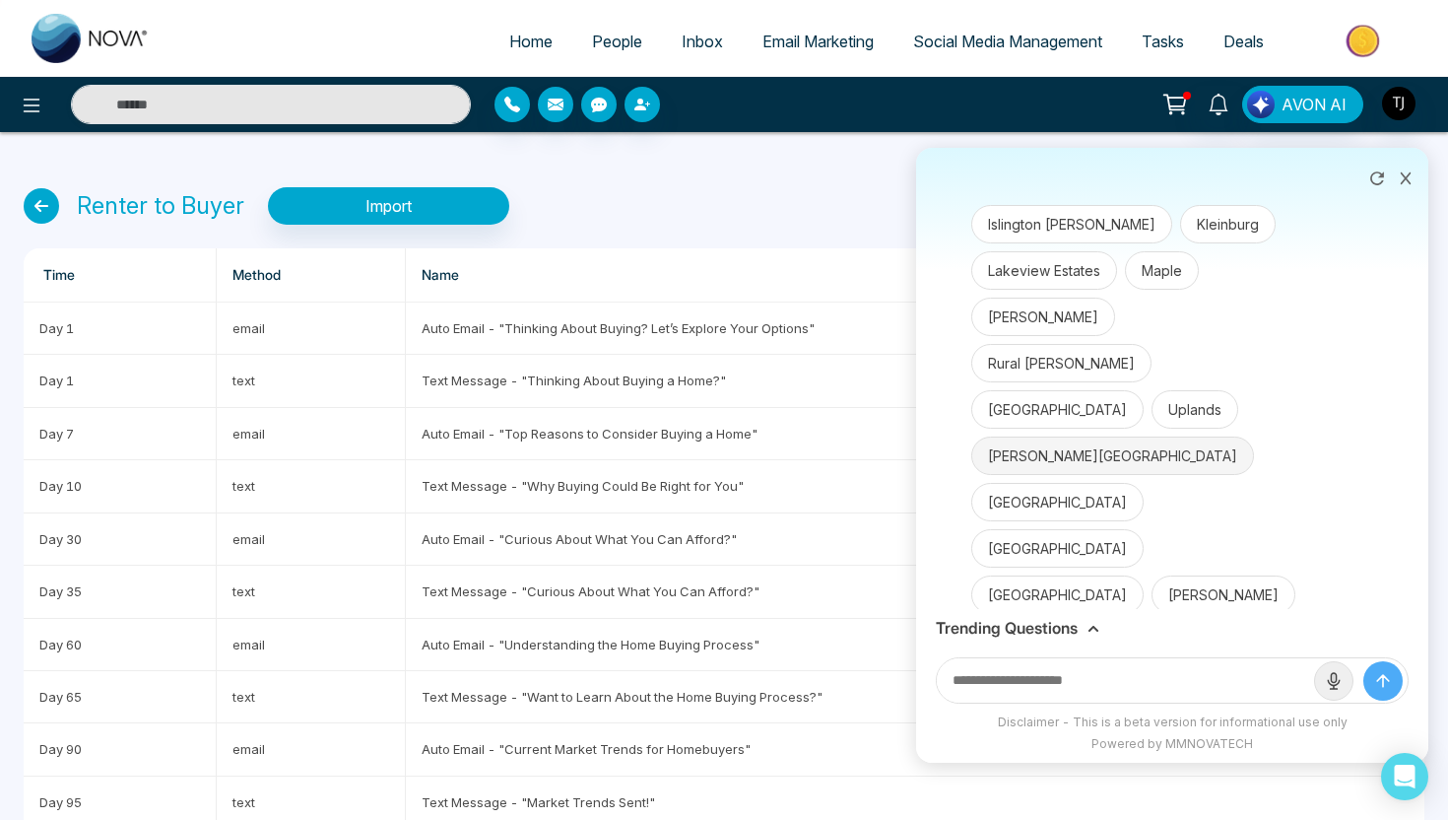
click at [1067, 436] on button "[PERSON_NAME][GEOGRAPHIC_DATA]" at bounding box center [1112, 455] width 283 height 38
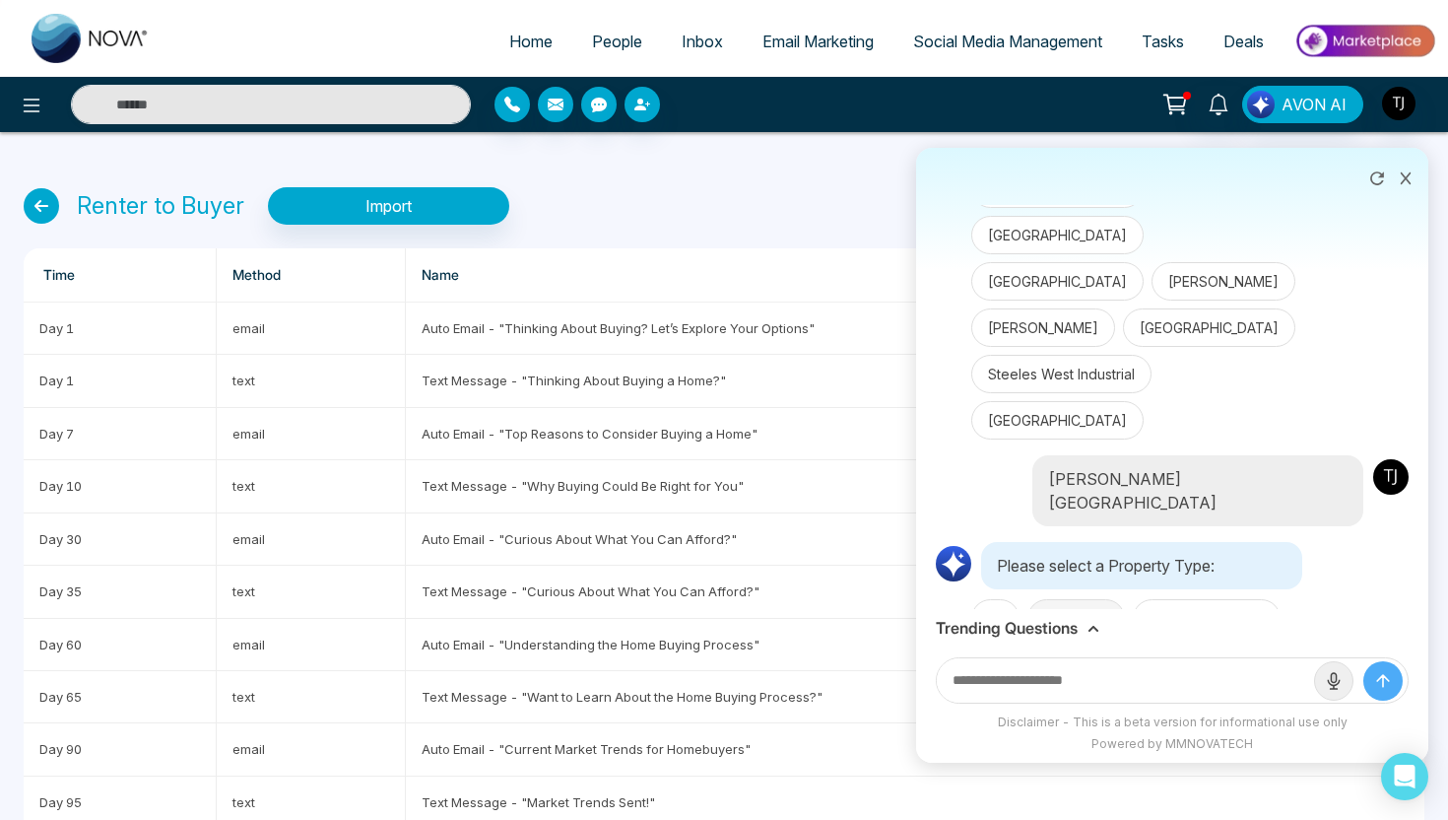
click at [1072, 599] on button "Detached" at bounding box center [1077, 618] width 98 height 38
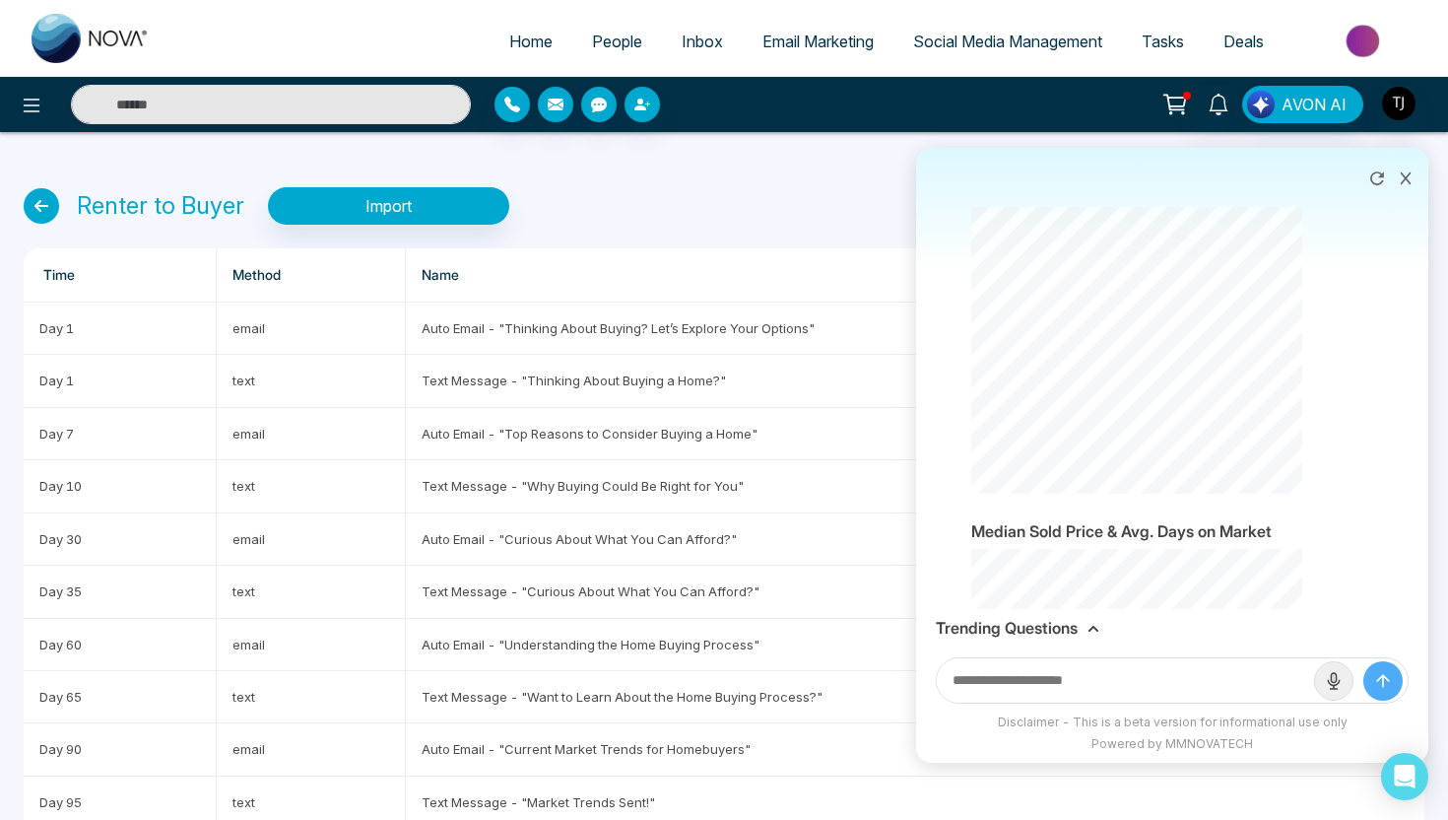
scroll to position [3391, 0]
